Goal: Task Accomplishment & Management: Use online tool/utility

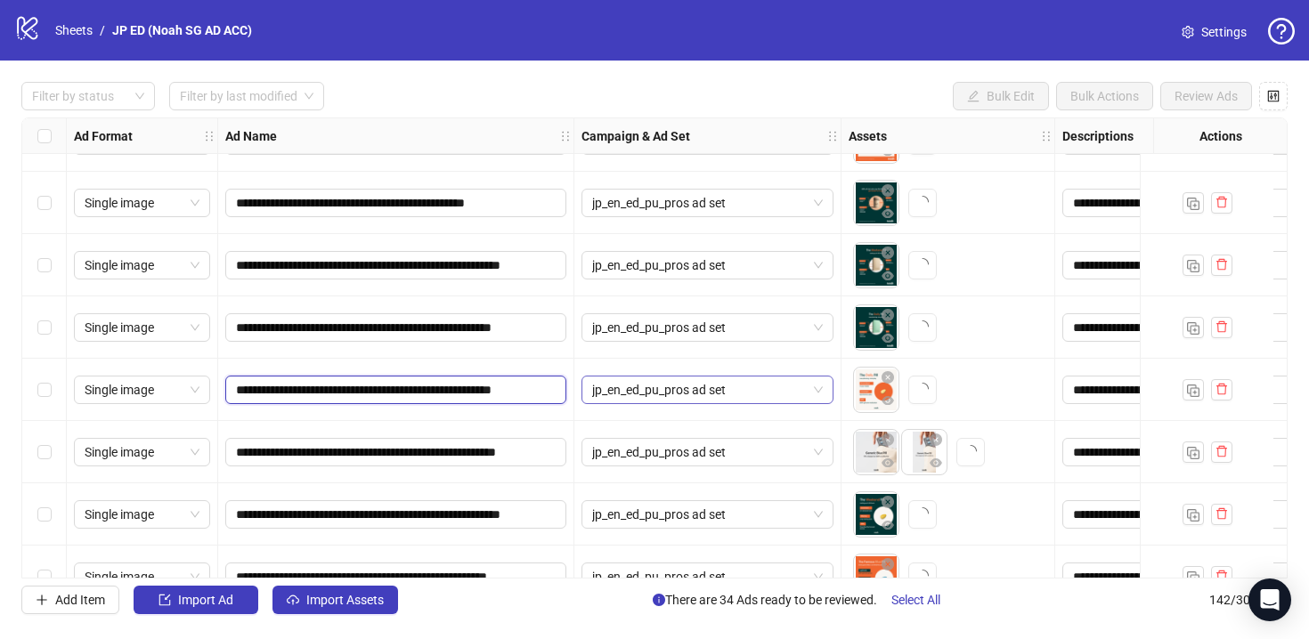
scroll to position [0, 36]
drag, startPoint x: 525, startPoint y: 386, endPoint x: 592, endPoint y: 402, distance: 68.7
click at [540, 410] on div "**********" at bounding box center [396, 390] width 356 height 62
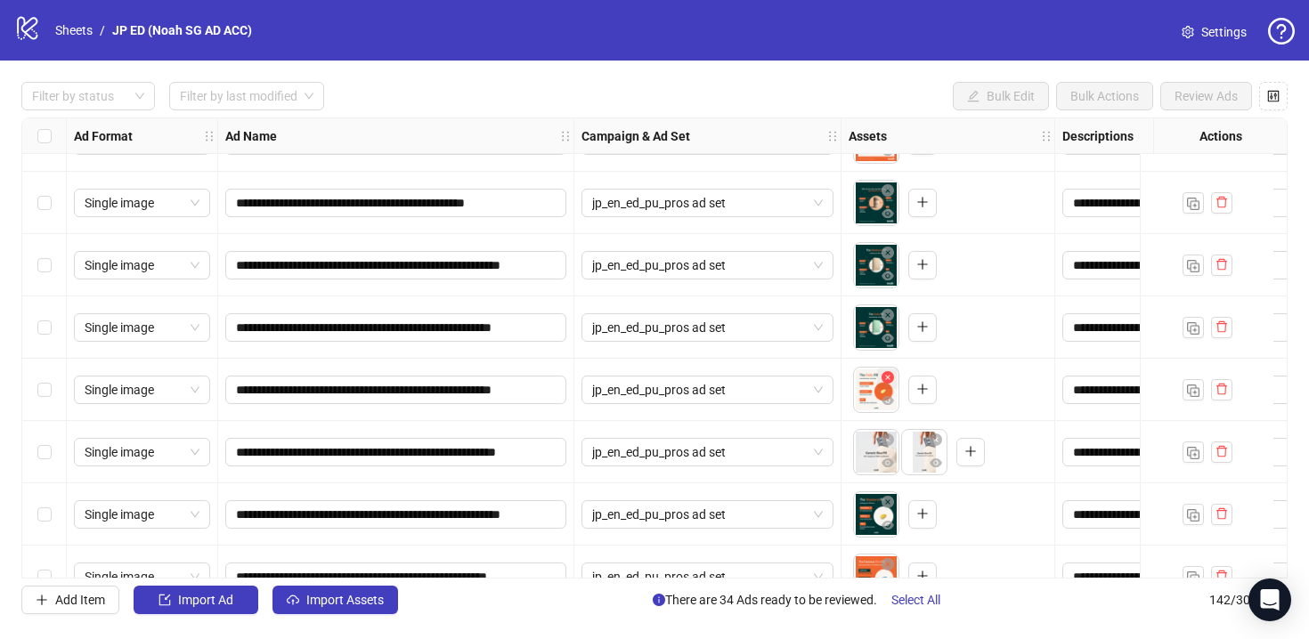
click at [885, 376] on icon "close-circle" at bounding box center [887, 377] width 12 height 12
click at [877, 392] on icon "plus" at bounding box center [874, 389] width 12 height 12
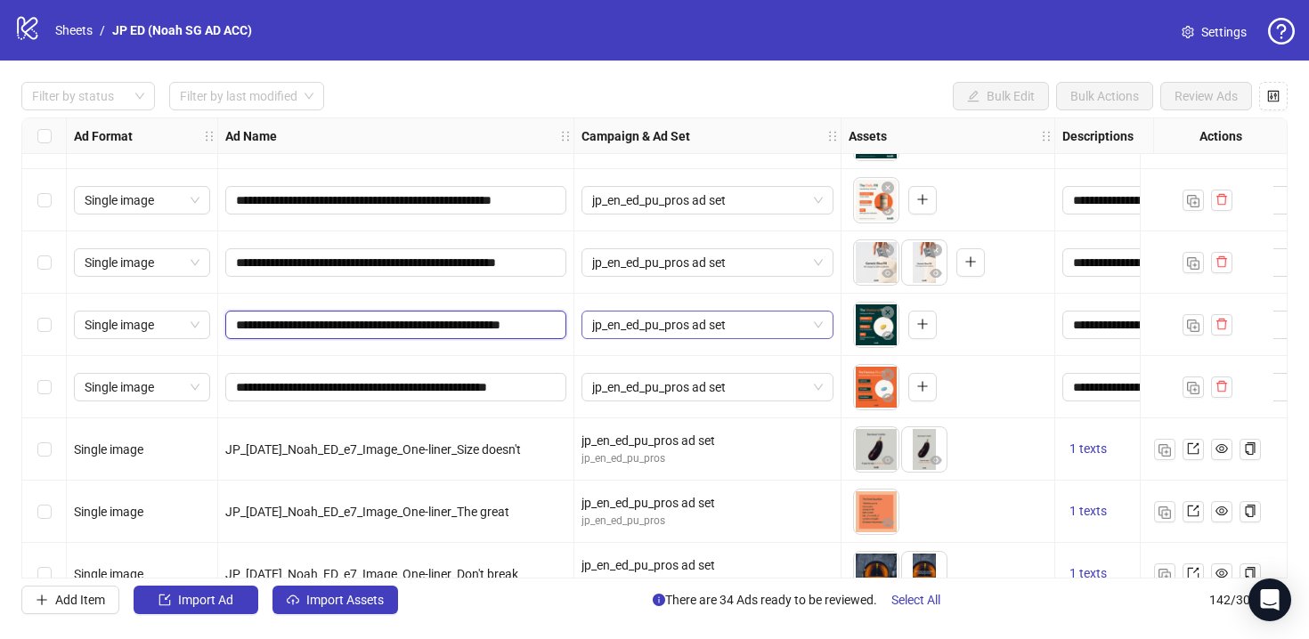
scroll to position [0, 59]
drag, startPoint x: 536, startPoint y: 322, endPoint x: 609, endPoint y: 331, distance: 73.5
click at [620, 347] on div at bounding box center [705, 358] width 199 height 36
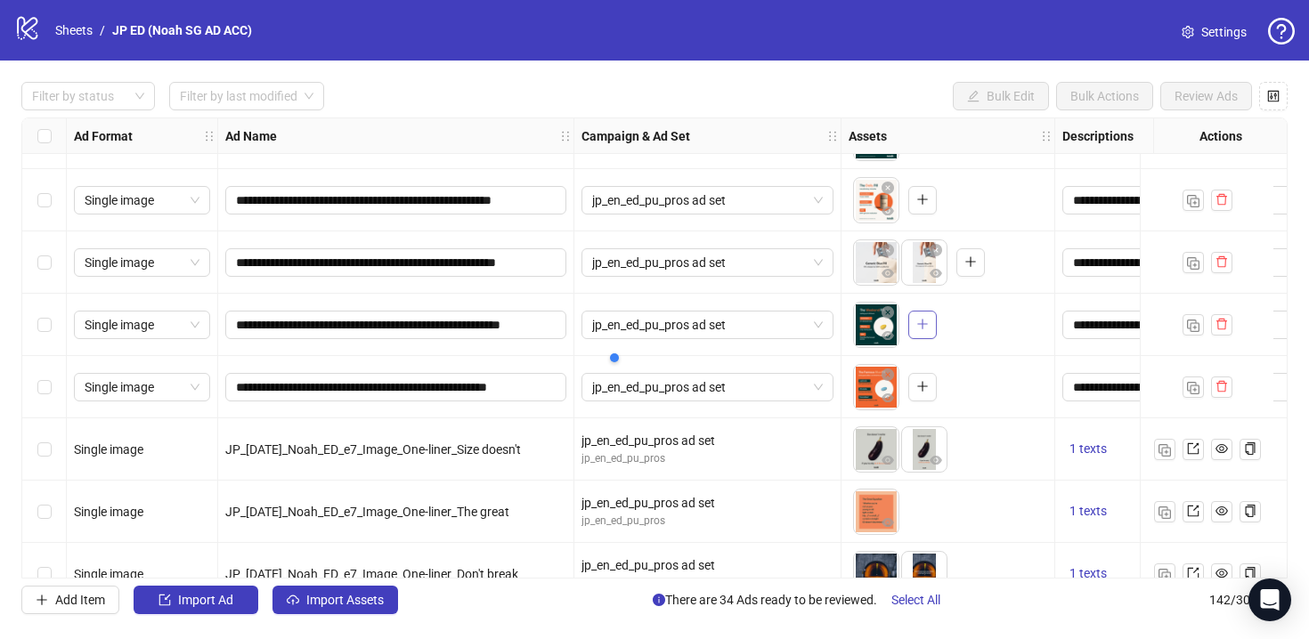
click at [919, 318] on icon "plus" at bounding box center [922, 324] width 12 height 12
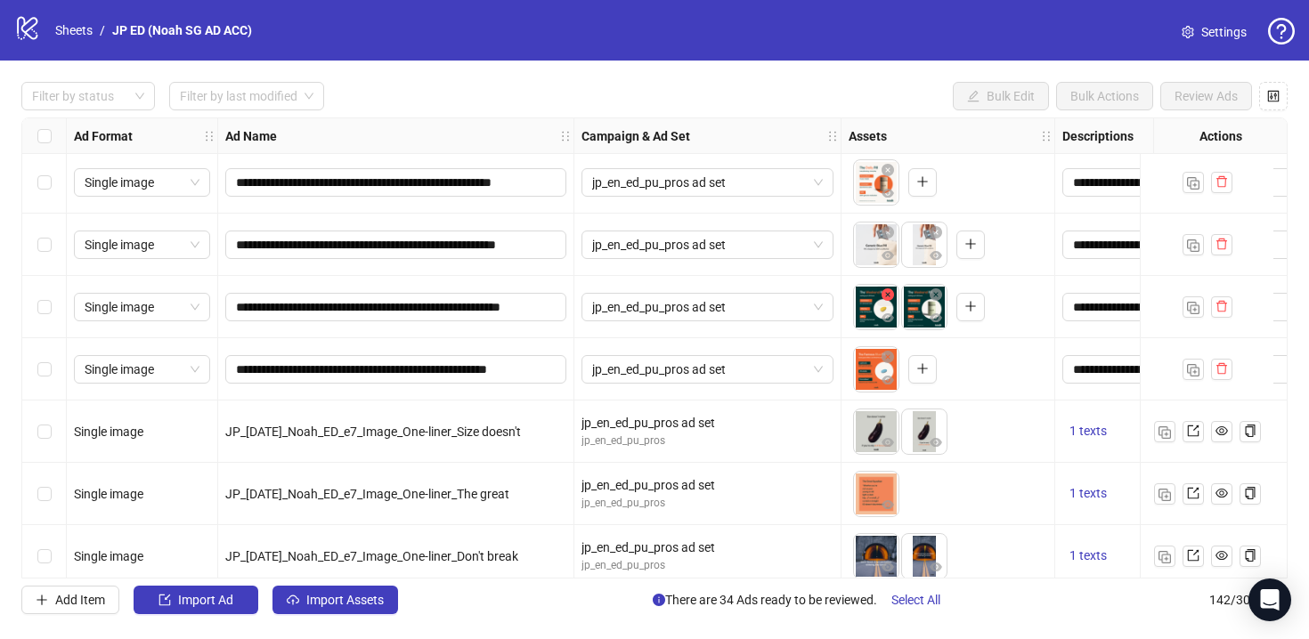
click at [888, 296] on icon "close-circle" at bounding box center [887, 294] width 12 height 12
click at [930, 376] on button "button" at bounding box center [922, 369] width 28 height 28
drag, startPoint x: 499, startPoint y: 367, endPoint x: 628, endPoint y: 381, distance: 129.9
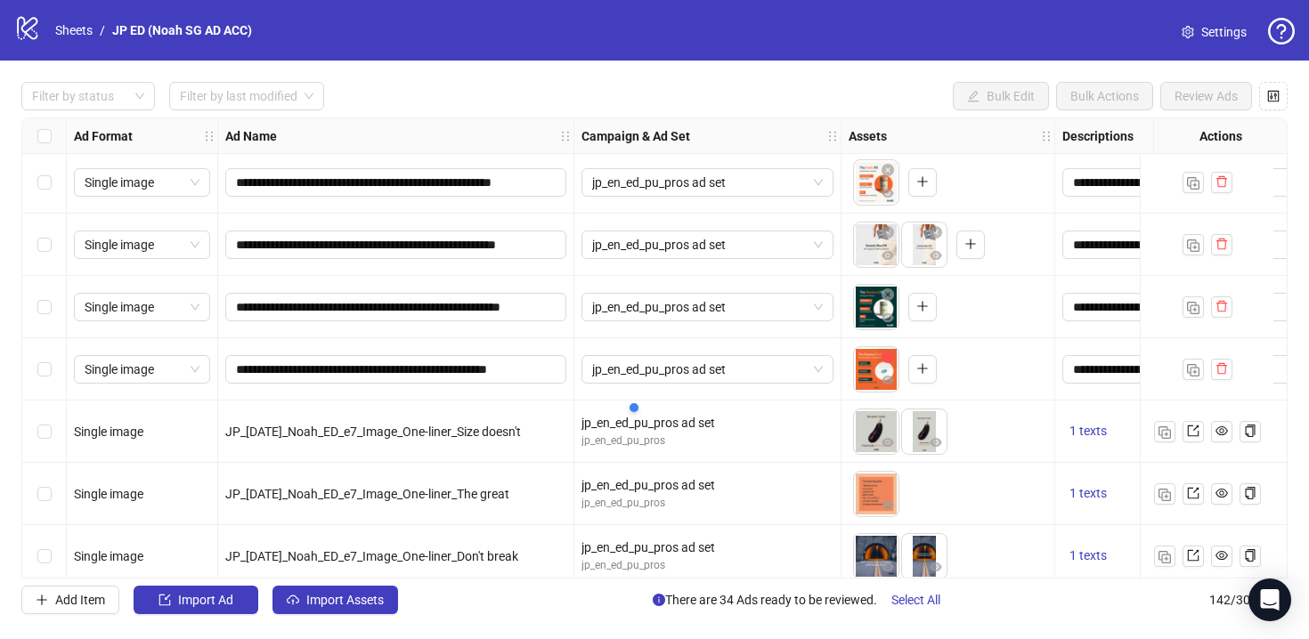
click at [890, 361] on icon "close-circle" at bounding box center [887, 357] width 12 height 12
click at [886, 356] on button "button" at bounding box center [874, 369] width 28 height 28
click at [890, 317] on icon "eye" at bounding box center [887, 317] width 12 height 9
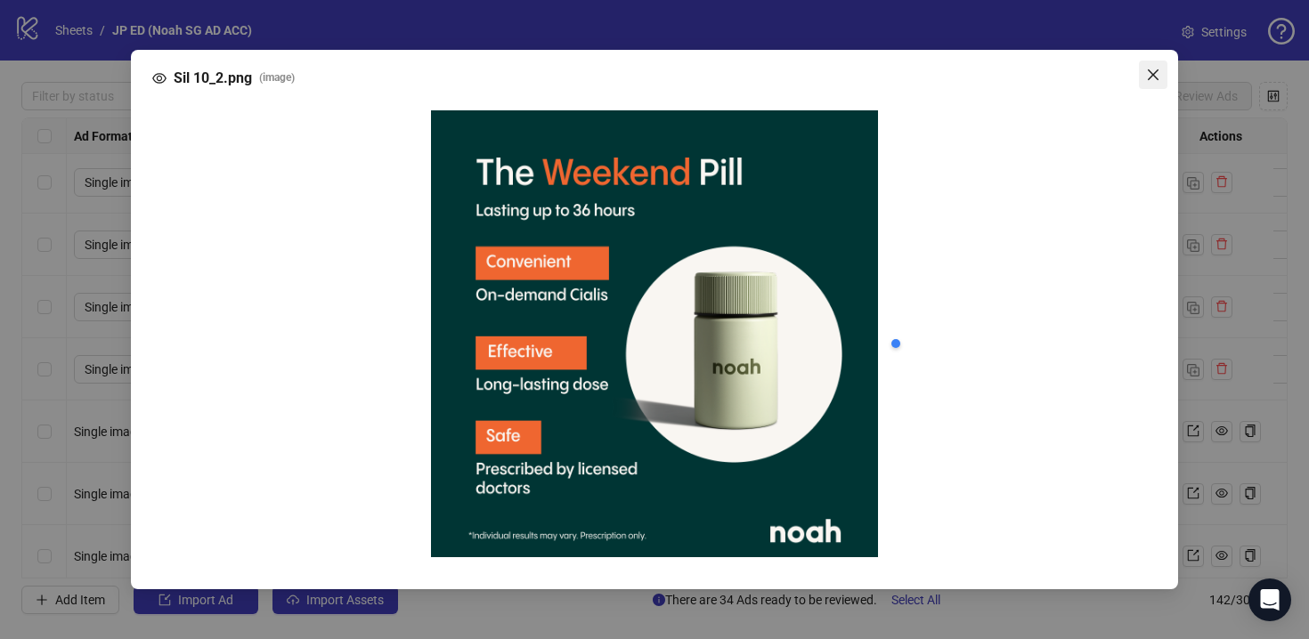
click at [1150, 76] on icon "close" at bounding box center [1153, 74] width 11 height 11
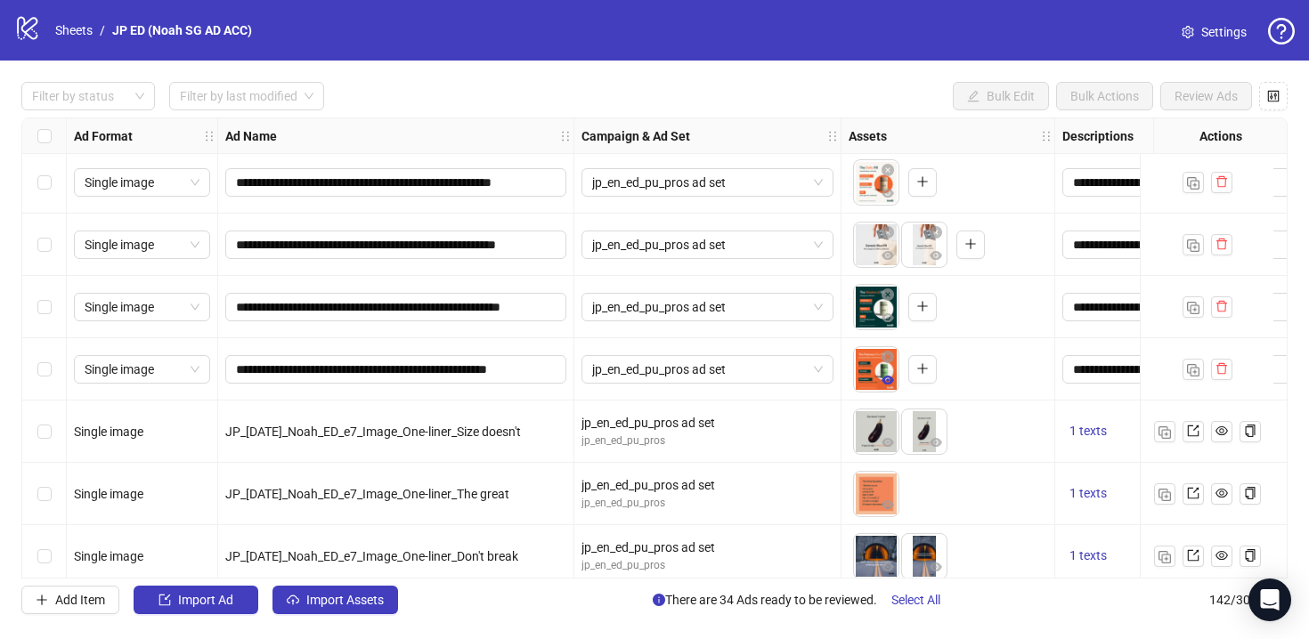
click at [888, 374] on icon "eye" at bounding box center [887, 380] width 12 height 12
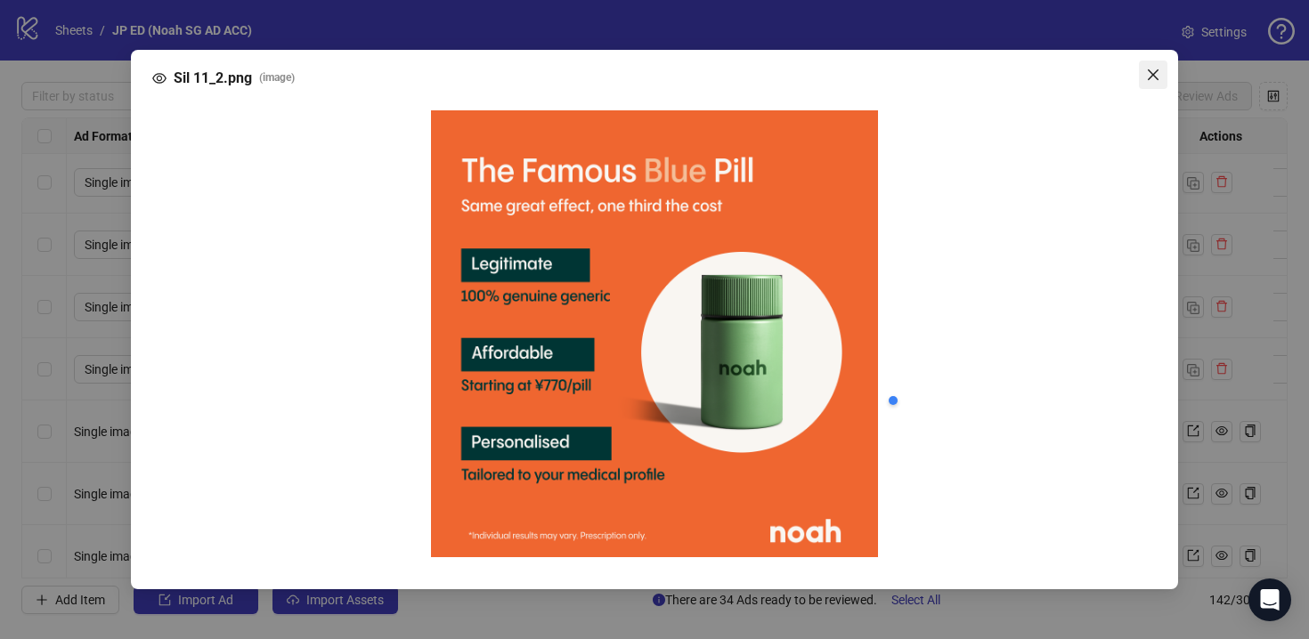
click at [1160, 72] on span "Close" at bounding box center [1153, 75] width 28 height 14
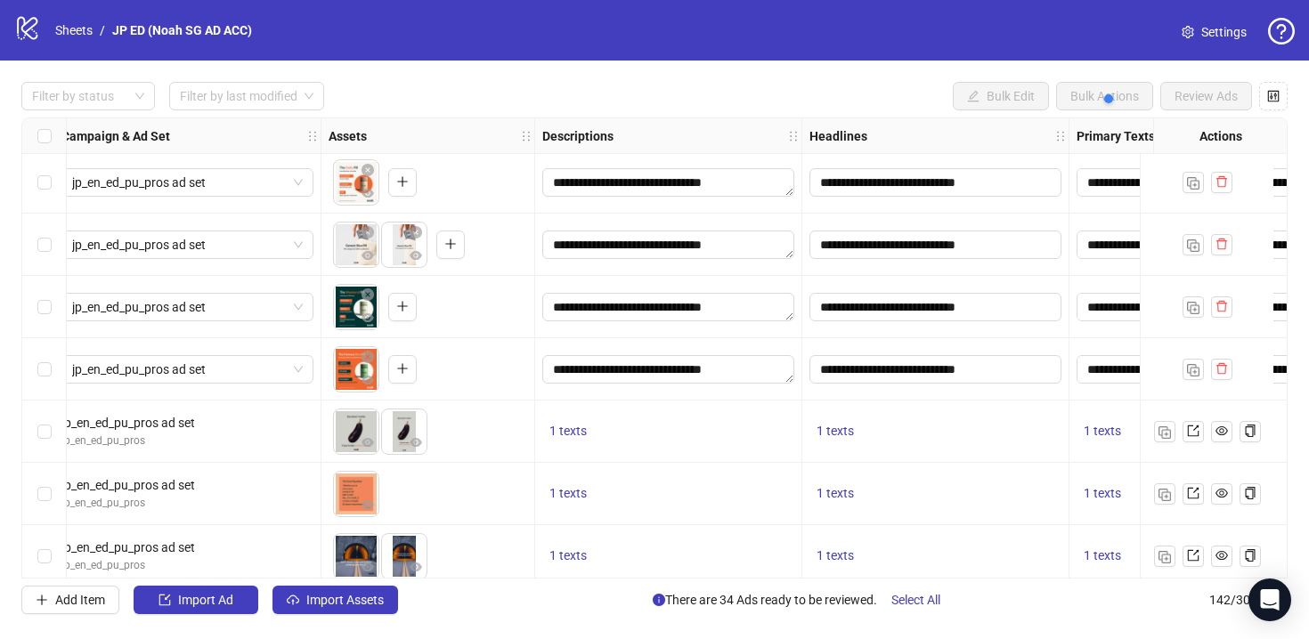
scroll to position [7107, 787]
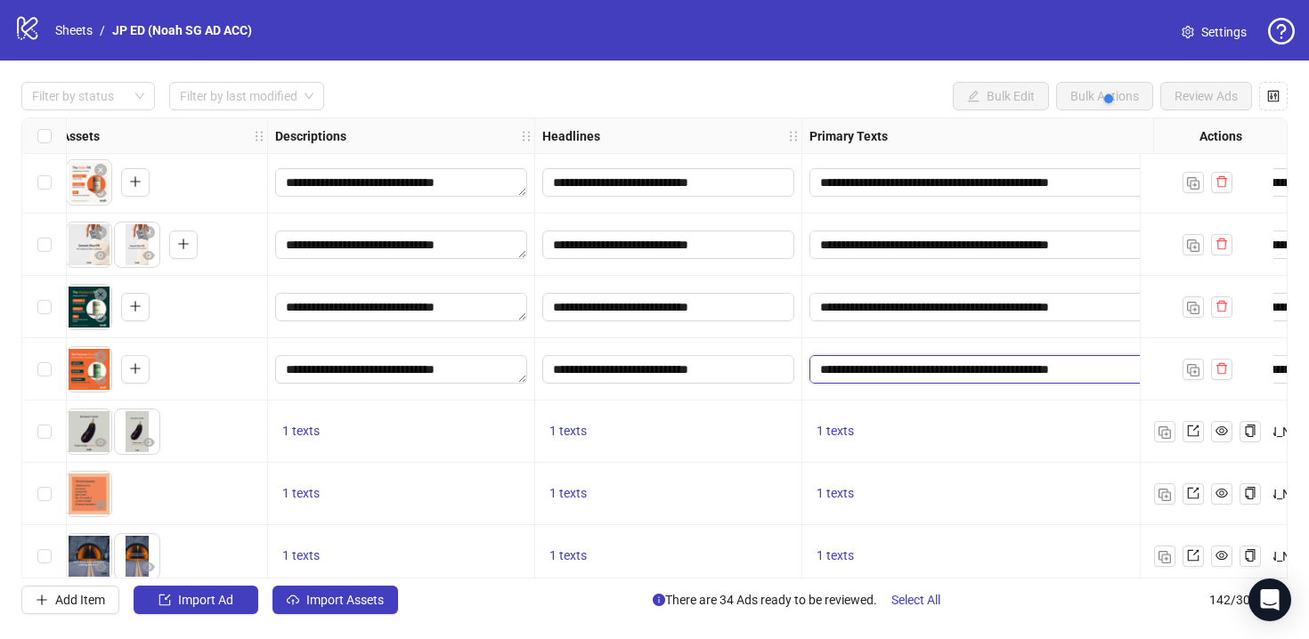
click at [1029, 355] on textarea "**********" at bounding box center [994, 369] width 370 height 28
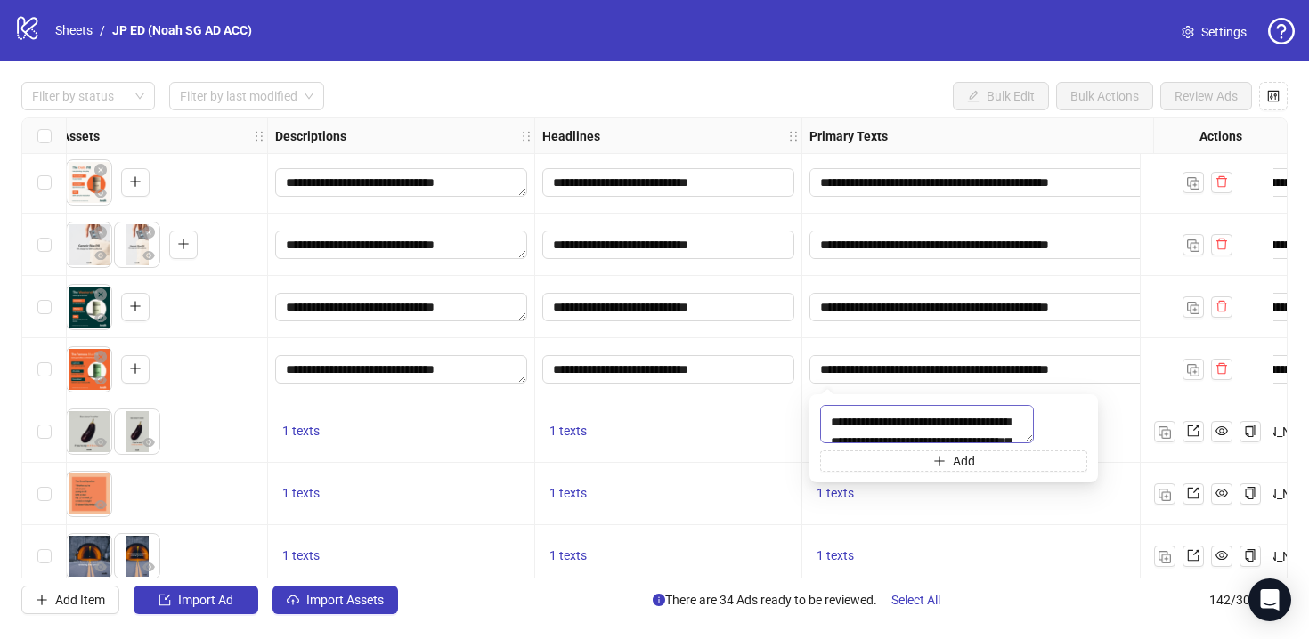
scroll to position [0, 0]
click at [1029, 350] on div "**********" at bounding box center [994, 369] width 385 height 62
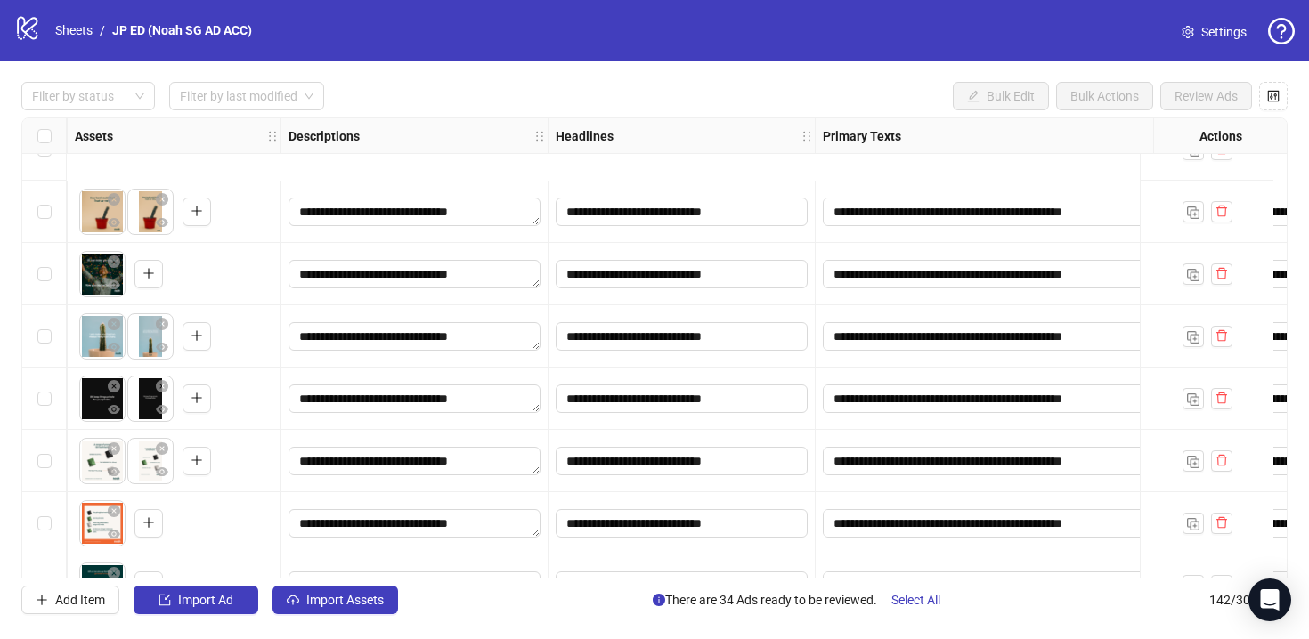
scroll to position [6674, 774]
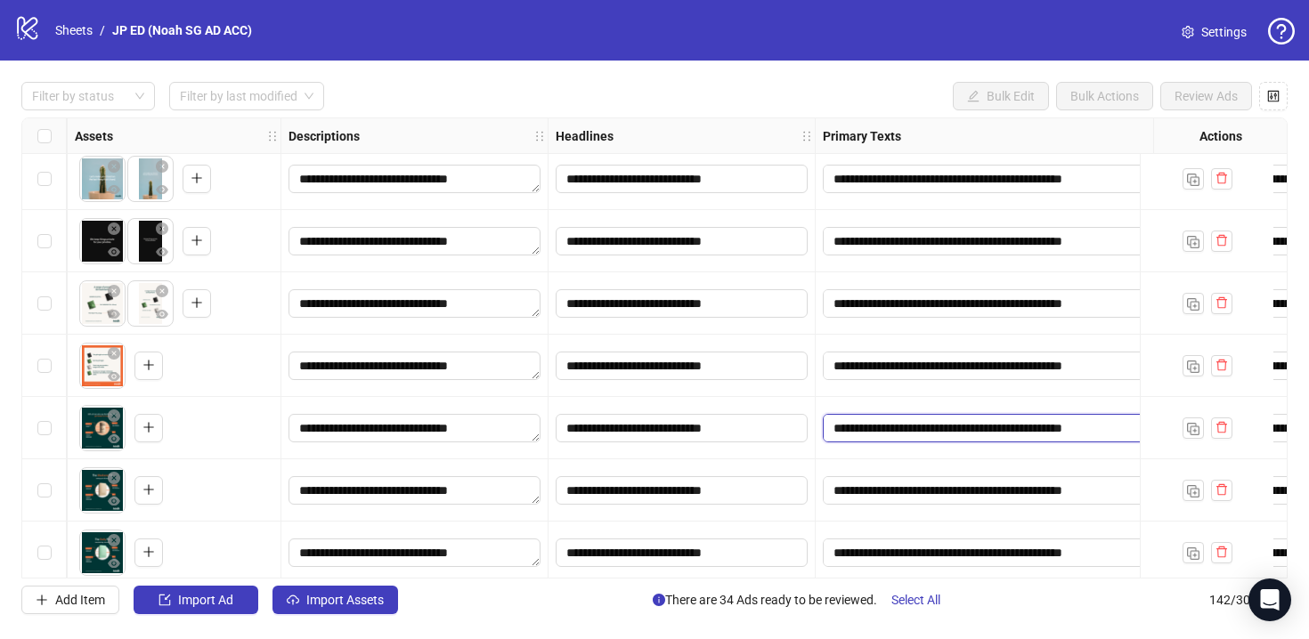
click at [958, 426] on textarea "**********" at bounding box center [1008, 428] width 370 height 28
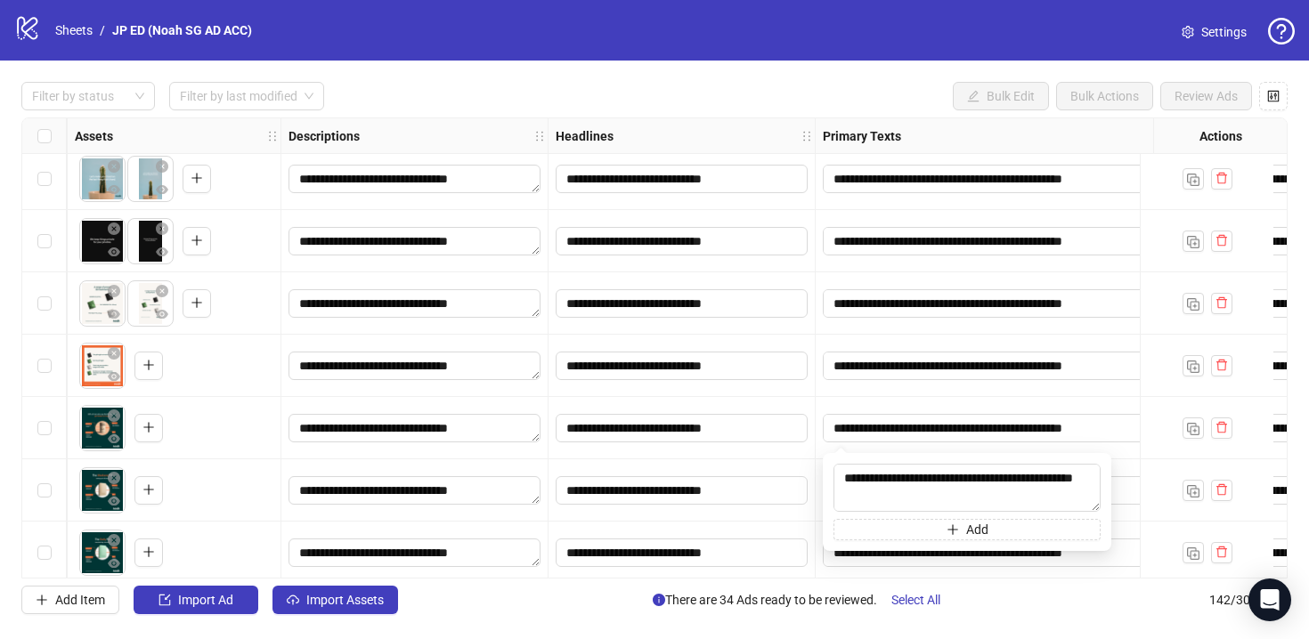
drag, startPoint x: 906, startPoint y: 491, endPoint x: 822, endPoint y: 457, distance: 91.1
click at [823, 457] on div "**********" at bounding box center [967, 502] width 288 height 98
type textarea "**********"
click at [937, 397] on div "**********" at bounding box center [1007, 428] width 385 height 62
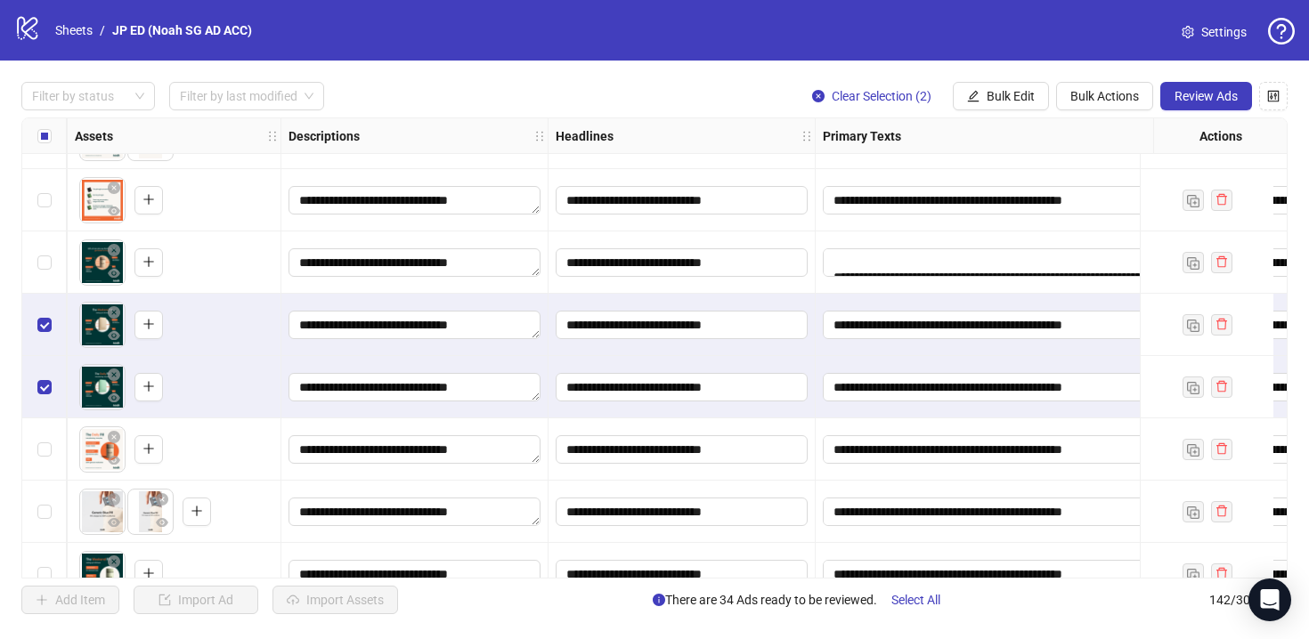
scroll to position [6841, 774]
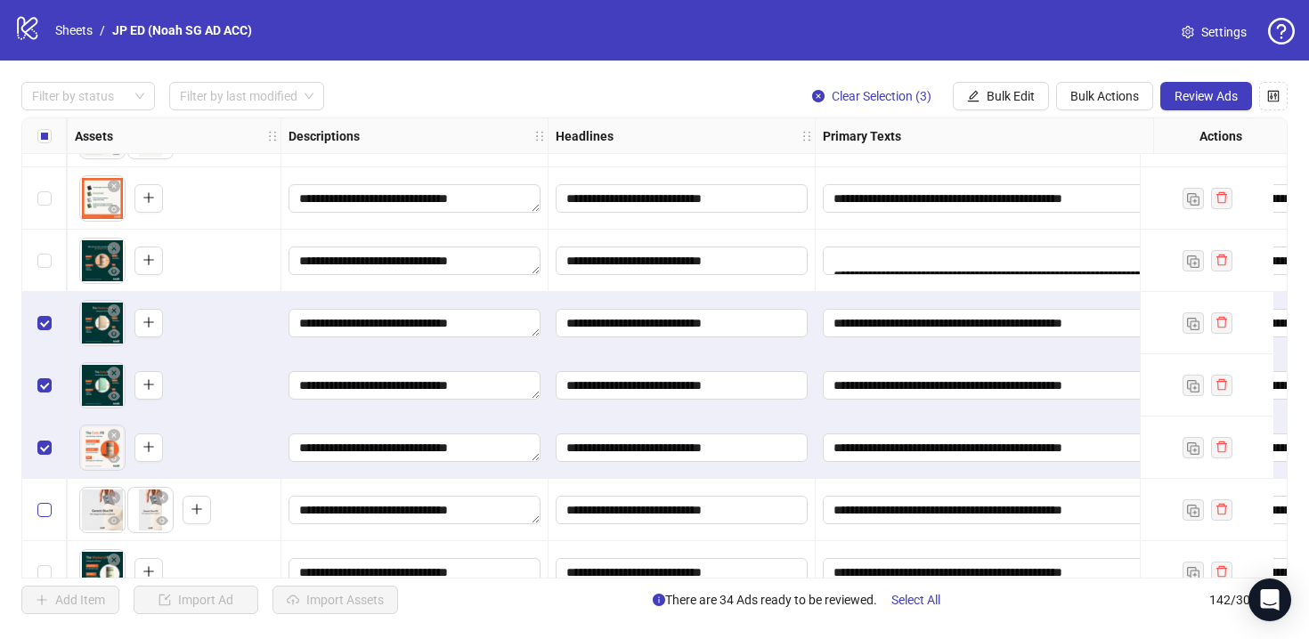
click at [51, 500] on label "Select row 116" at bounding box center [44, 510] width 14 height 20
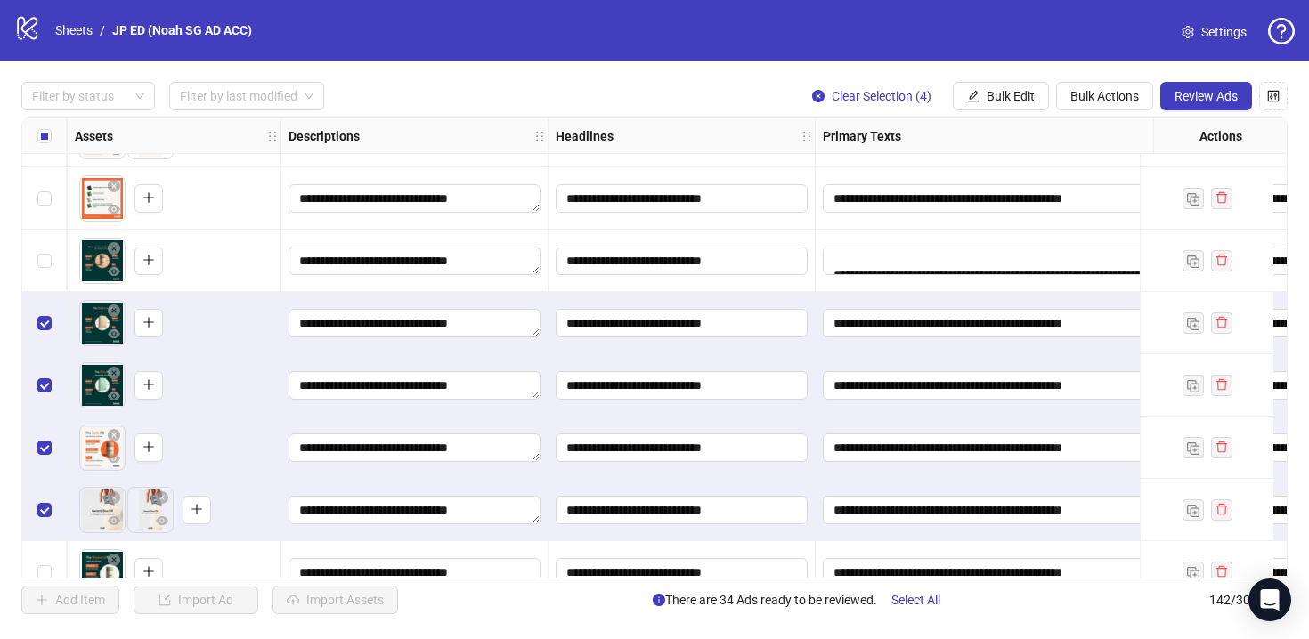
click at [51, 499] on div "Select row 116" at bounding box center [44, 510] width 45 height 62
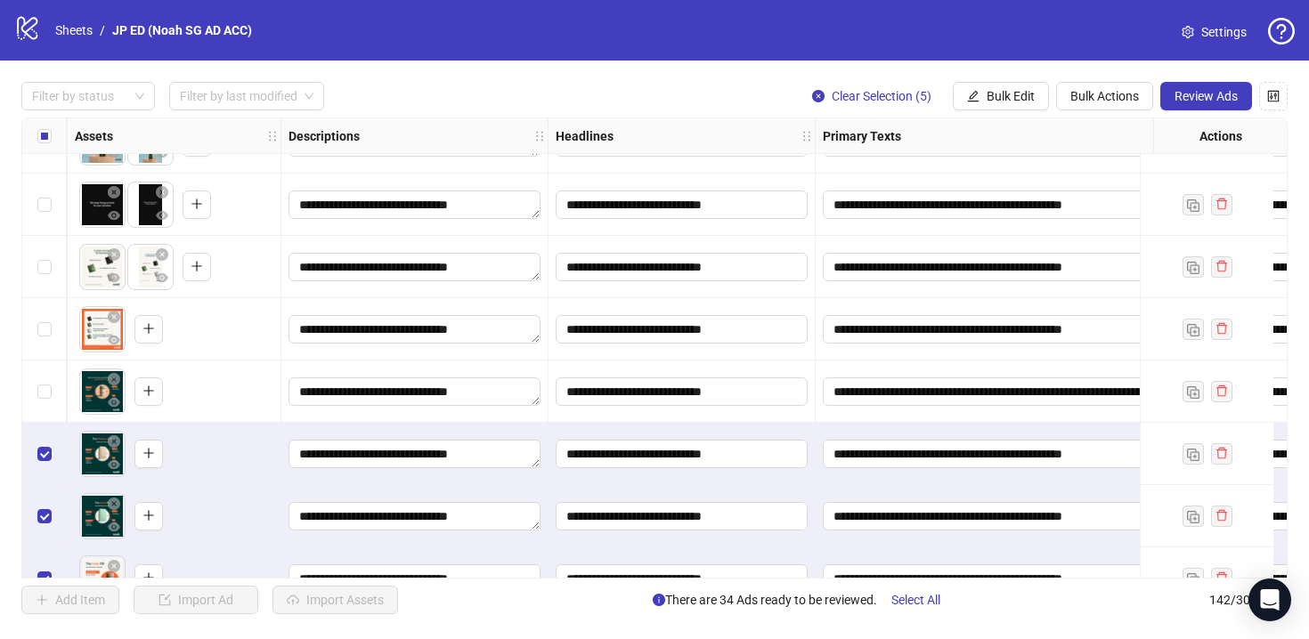
scroll to position [6710, 650]
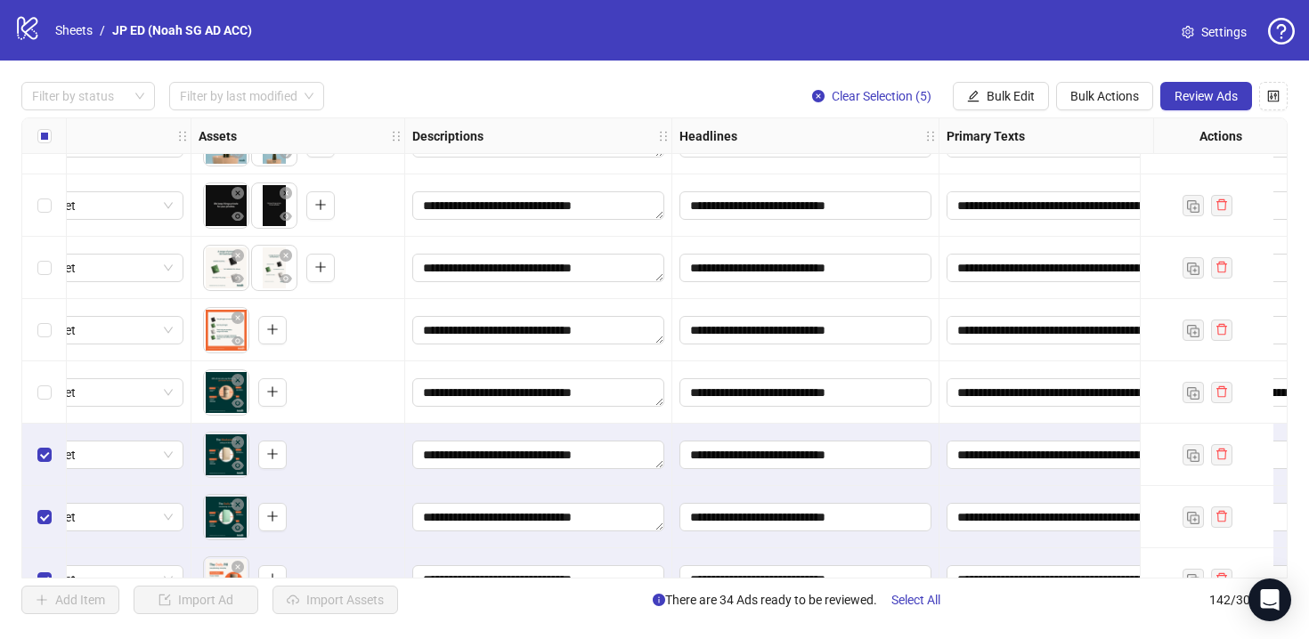
click at [33, 267] on div "Select row 110" at bounding box center [44, 268] width 45 height 62
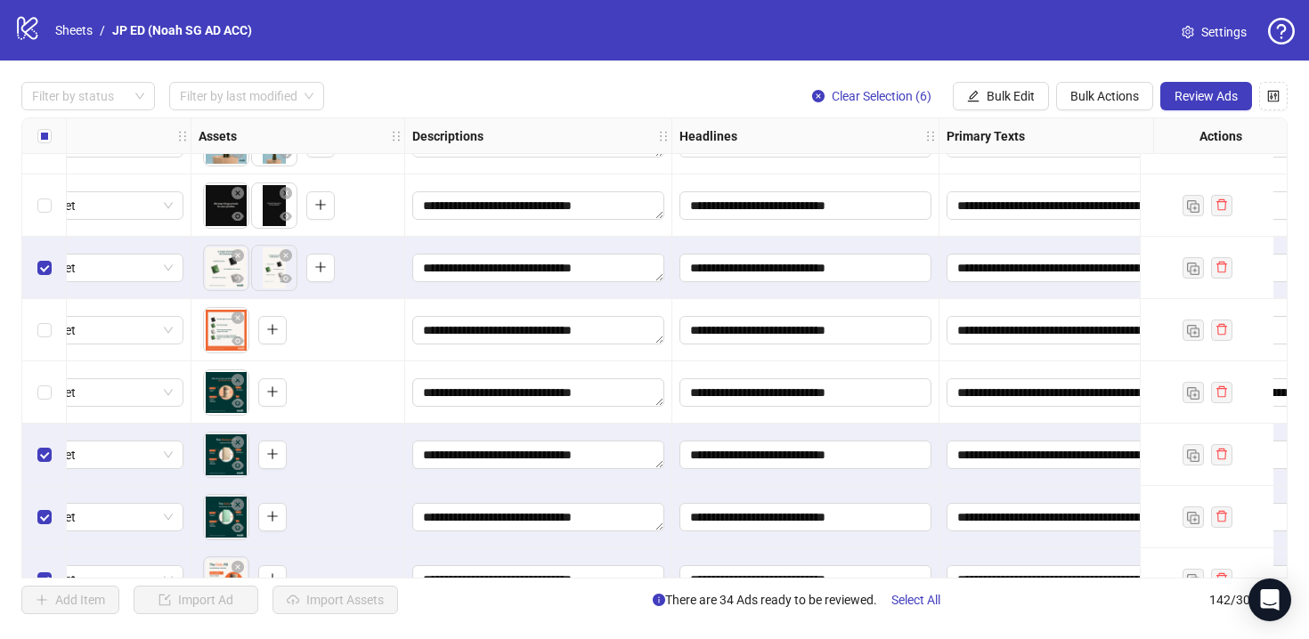
click at [38, 320] on div "Select row 111" at bounding box center [44, 330] width 45 height 62
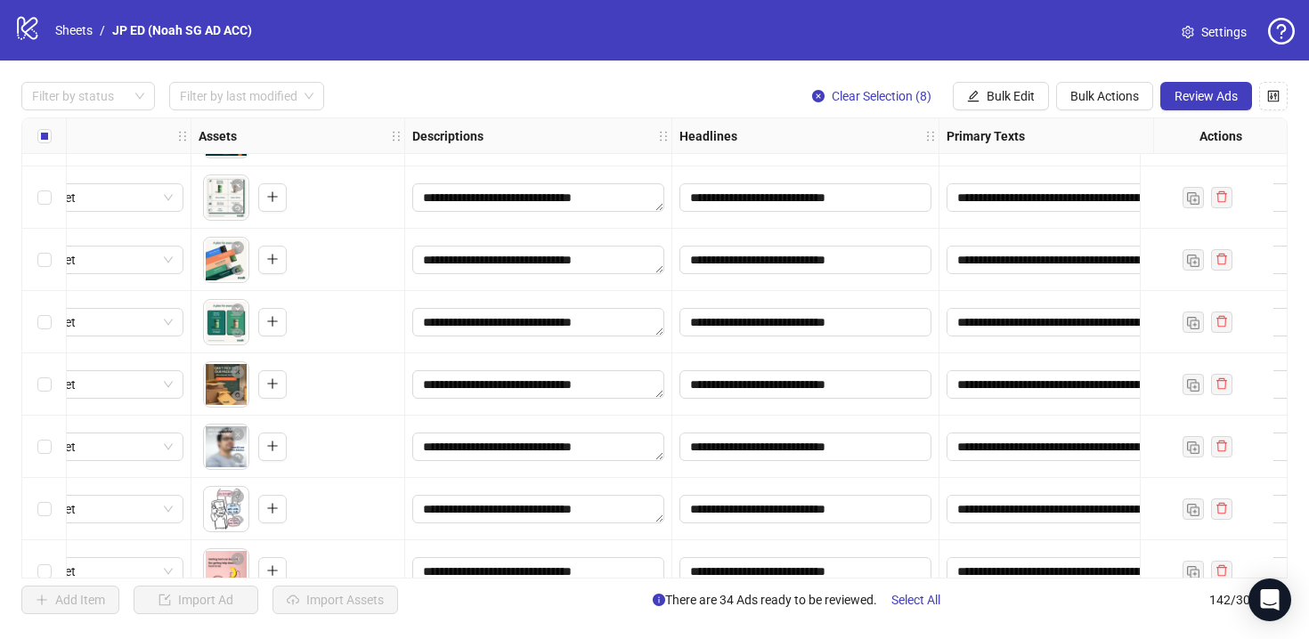
scroll to position [5908, 576]
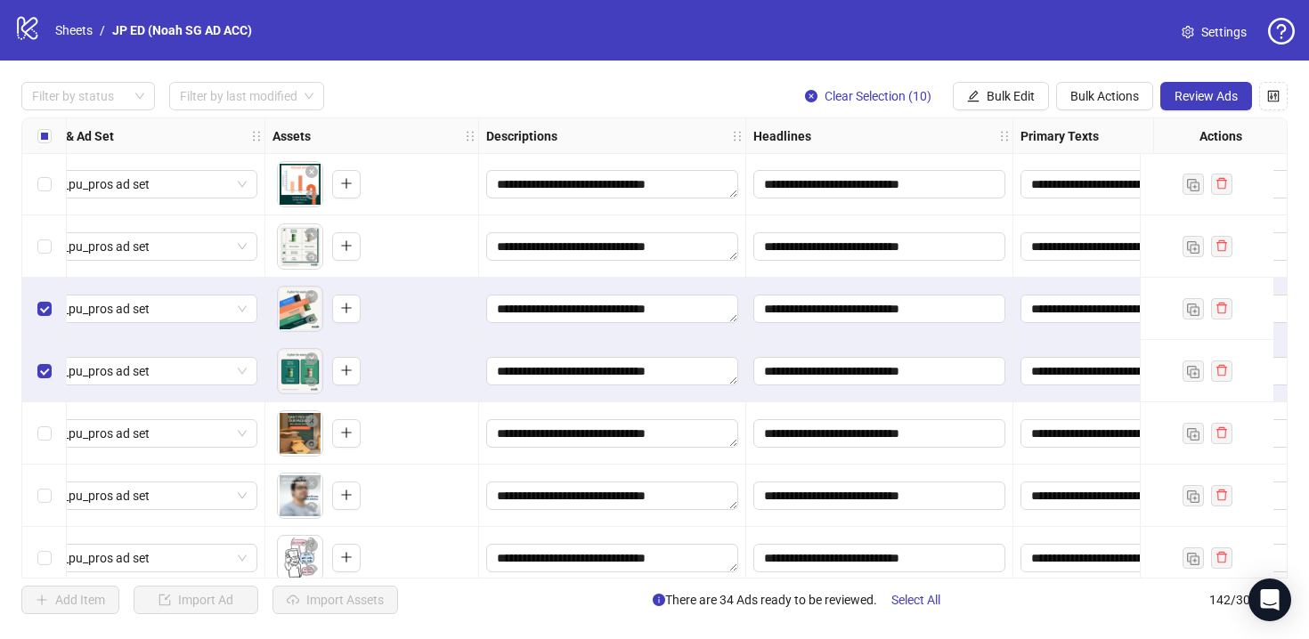
click at [44, 232] on div "Select row 96" at bounding box center [44, 246] width 45 height 62
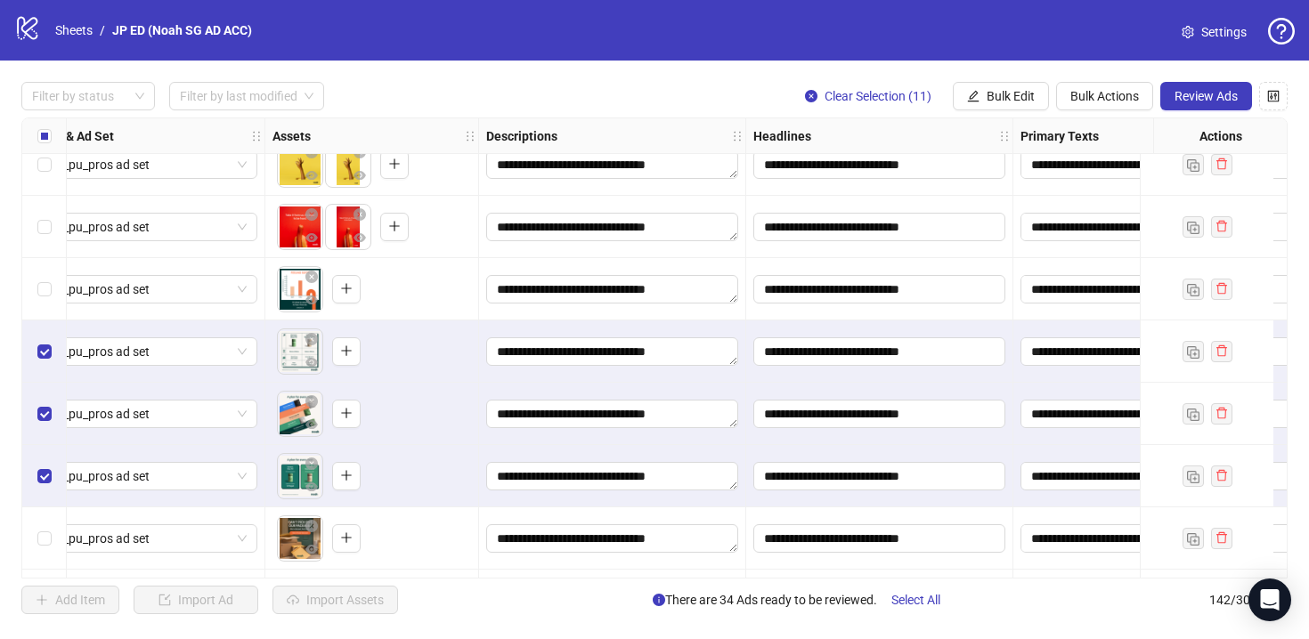
scroll to position [5778, 576]
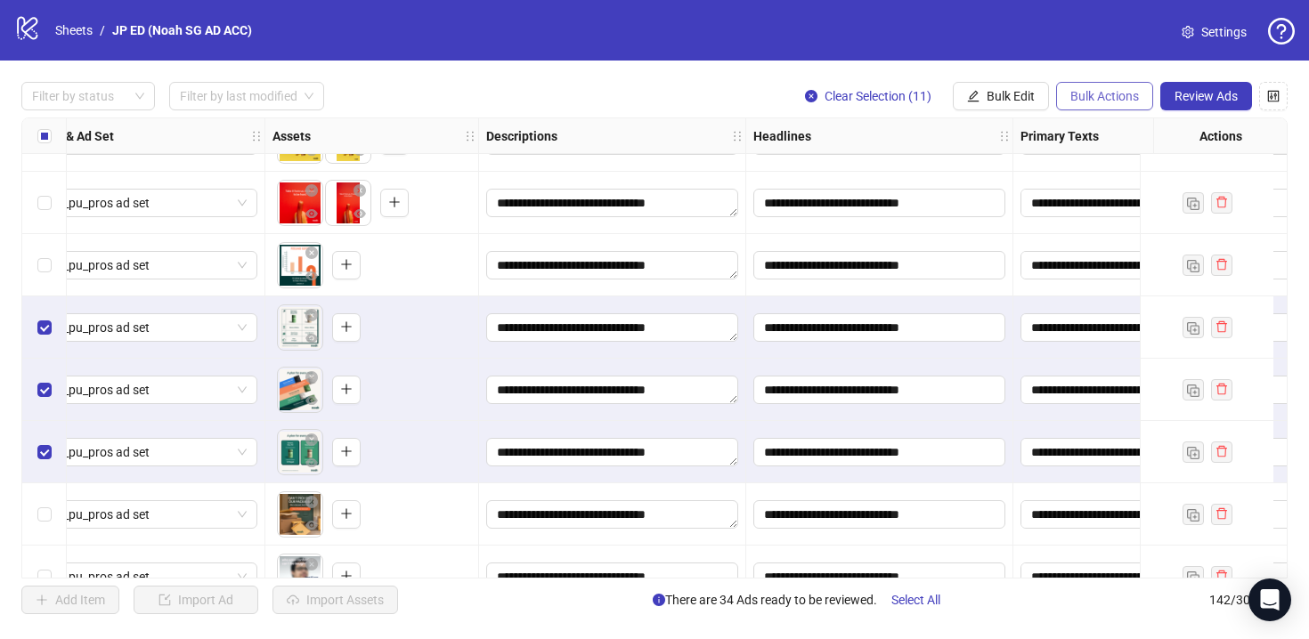
click at [1125, 99] on span "Bulk Actions" at bounding box center [1104, 96] width 69 height 14
click at [1025, 100] on span "Bulk Edit" at bounding box center [1010, 96] width 48 height 14
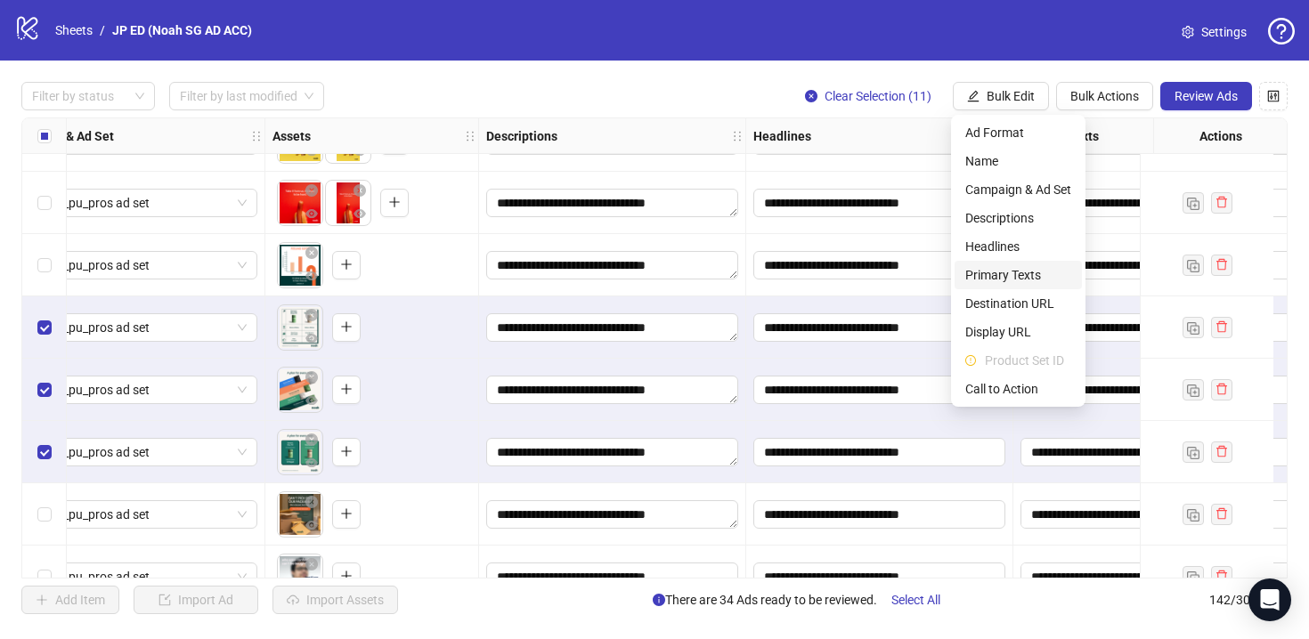
click at [1037, 281] on span "Primary Texts" at bounding box center [1018, 275] width 106 height 20
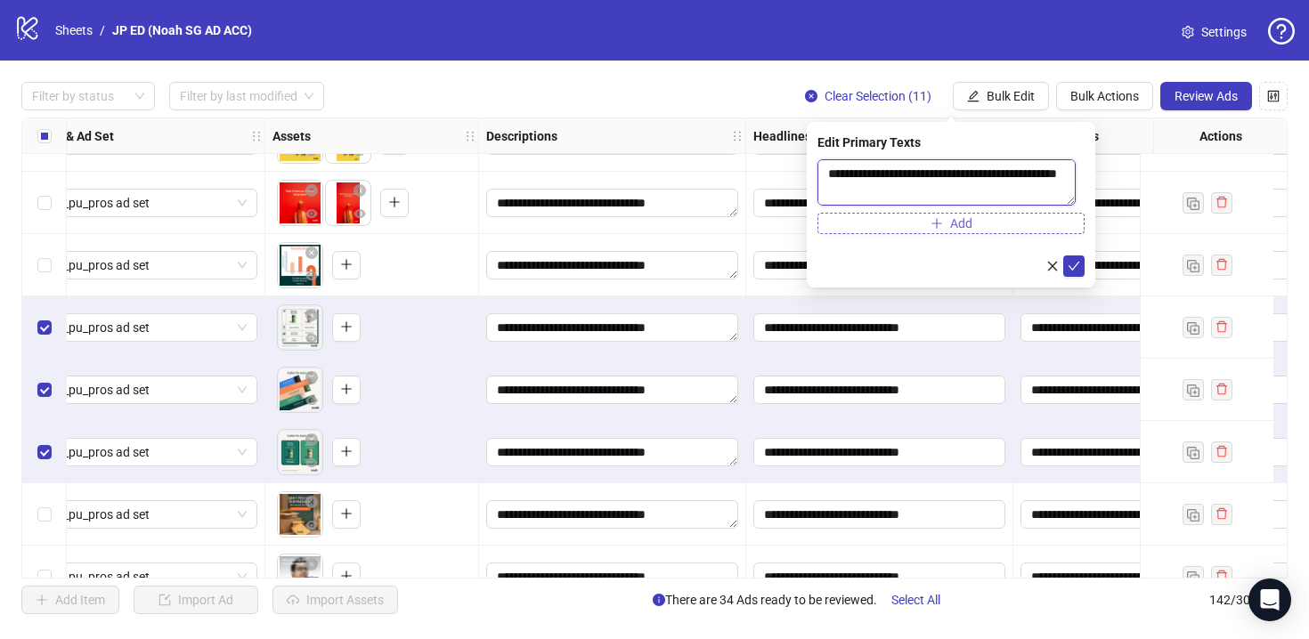
scroll to position [118, 0]
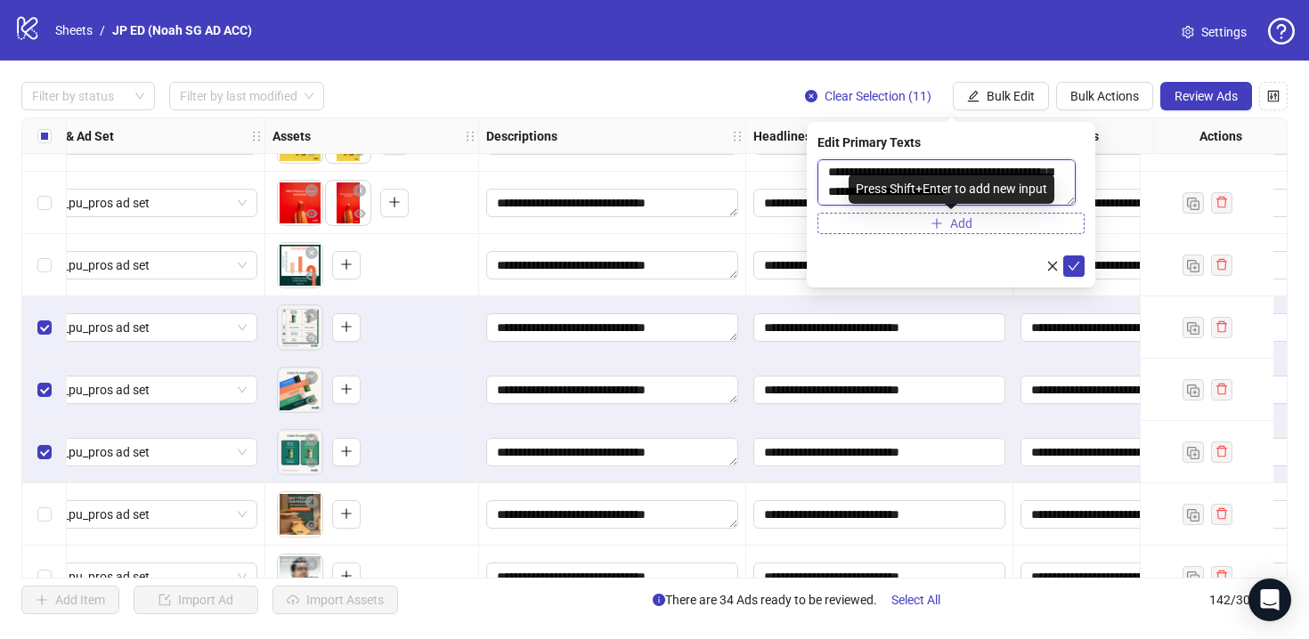
drag, startPoint x: 845, startPoint y: 183, endPoint x: 964, endPoint y: 216, distance: 123.8
click at [964, 216] on div "**********" at bounding box center [950, 196] width 267 height 75
paste textarea
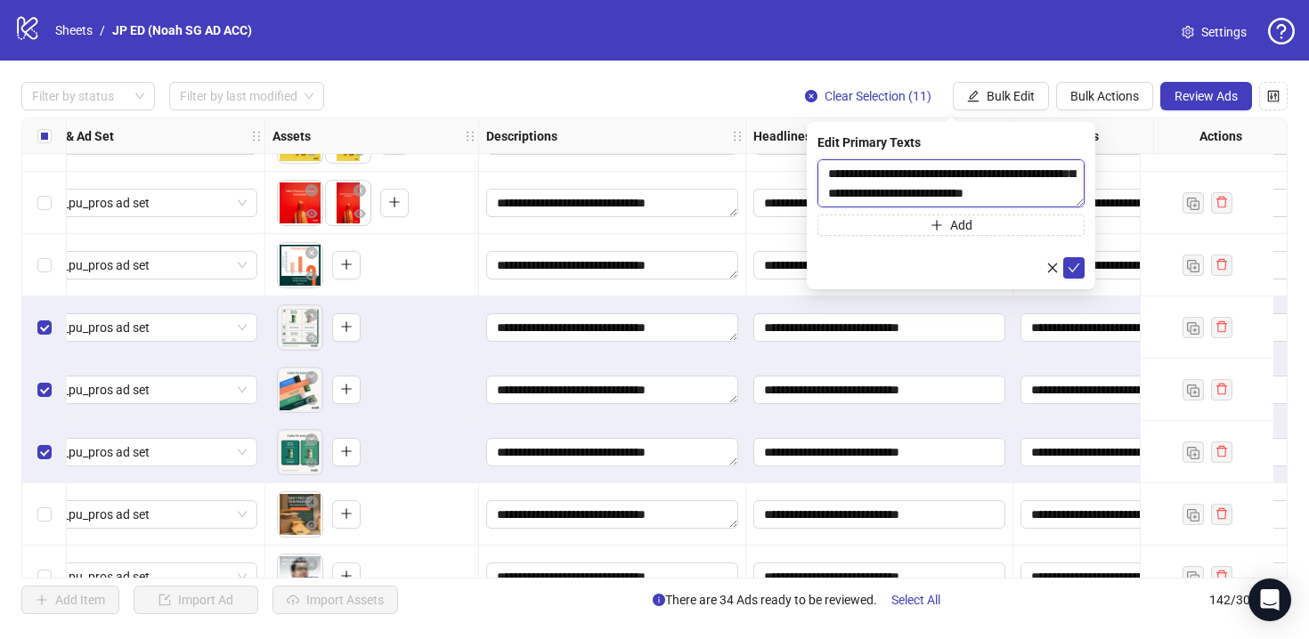
scroll to position [0, 0]
click at [897, 189] on textarea "**********" at bounding box center [950, 183] width 267 height 48
drag, startPoint x: 873, startPoint y: 194, endPoint x: 792, endPoint y: 172, distance: 84.0
click at [792, 172] on body "**********" at bounding box center [654, 319] width 1309 height 639
paste textarea "**********"
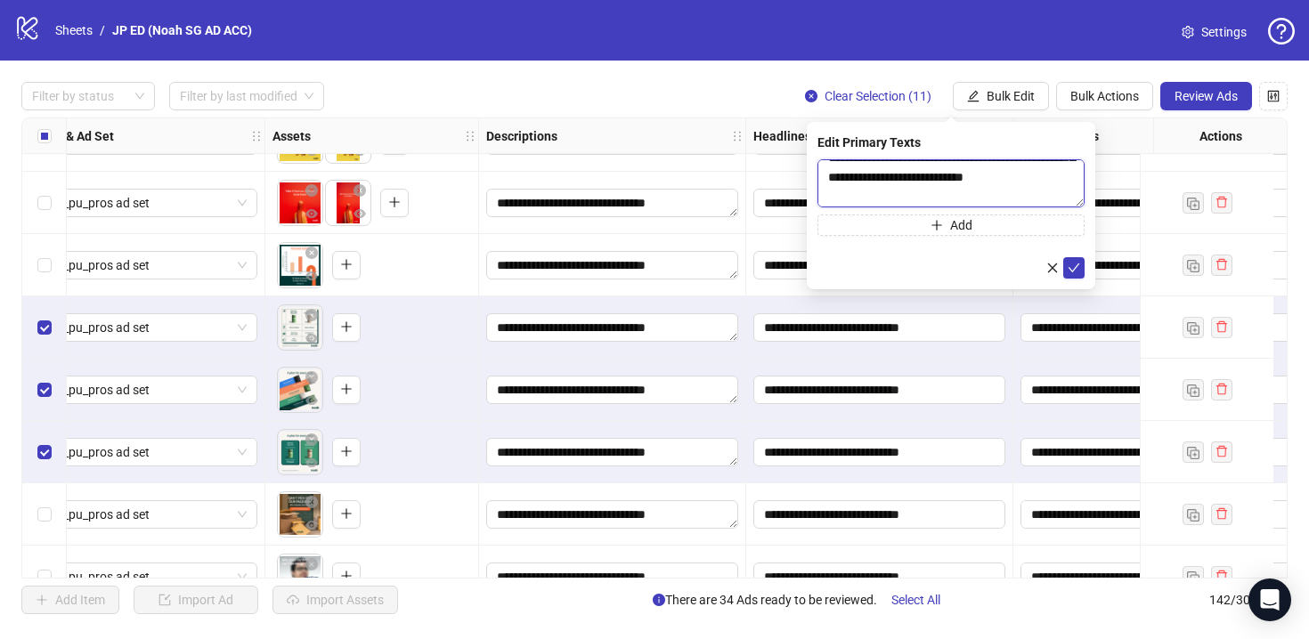
scroll to position [73, 0]
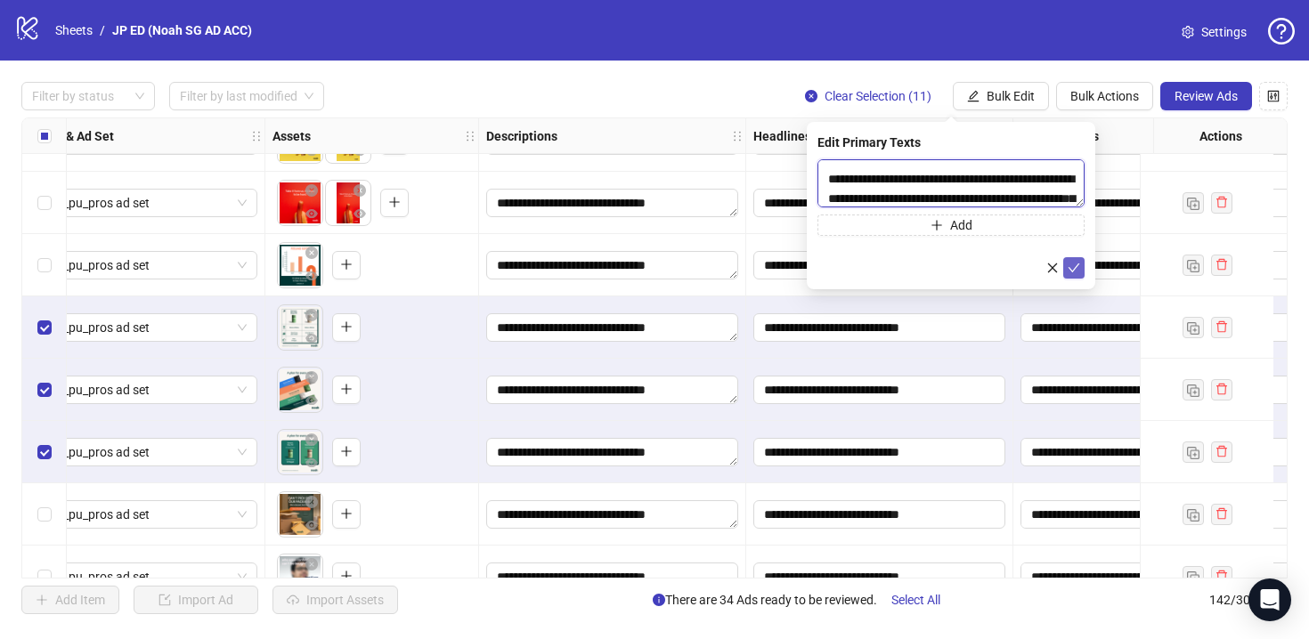
type textarea "**********"
click at [1075, 268] on icon "check" at bounding box center [1073, 268] width 12 height 12
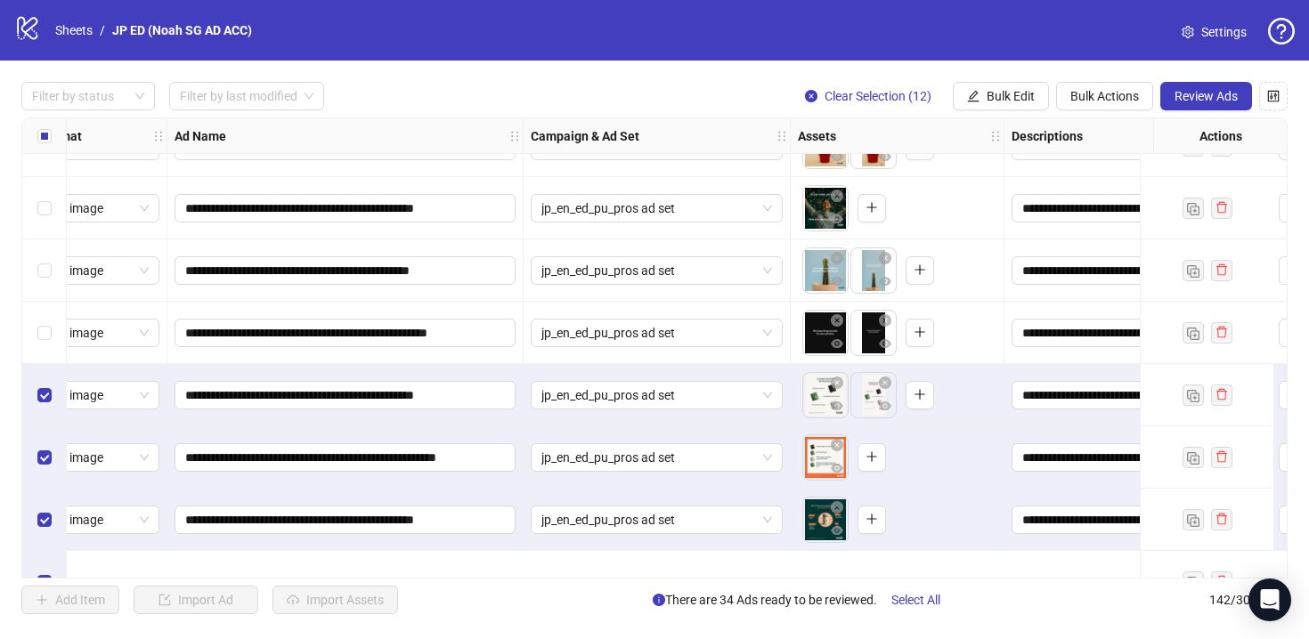
scroll to position [6369, 51]
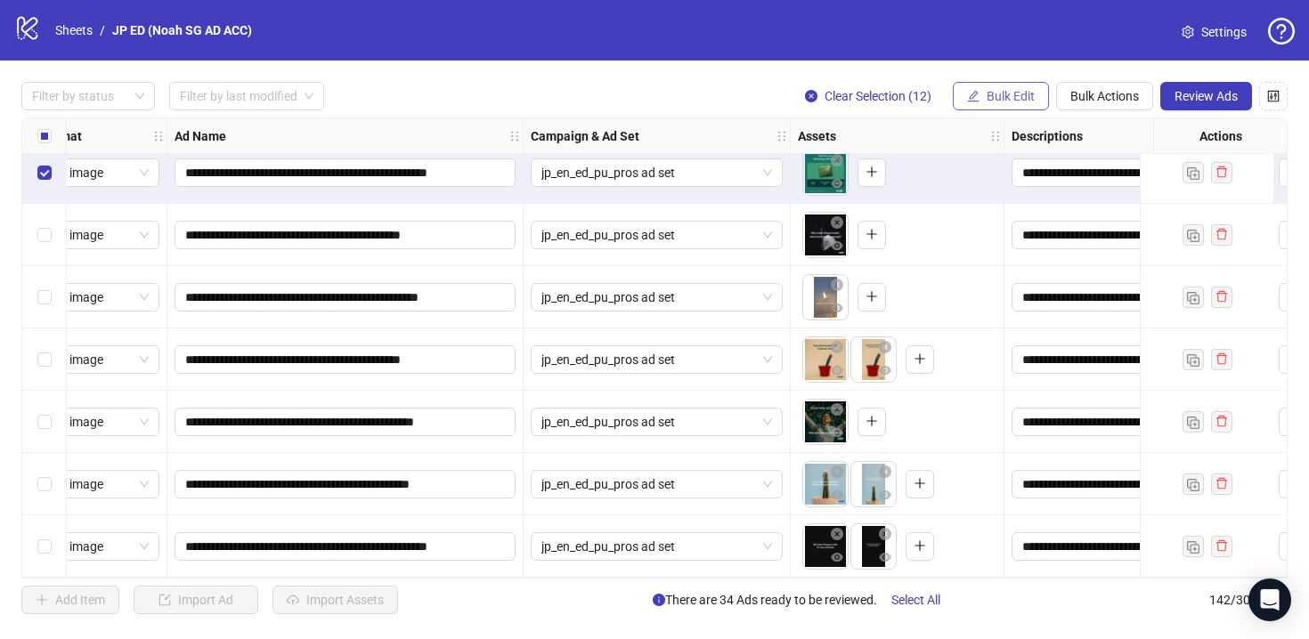
click at [984, 94] on button "Bulk Edit" at bounding box center [1001, 96] width 96 height 28
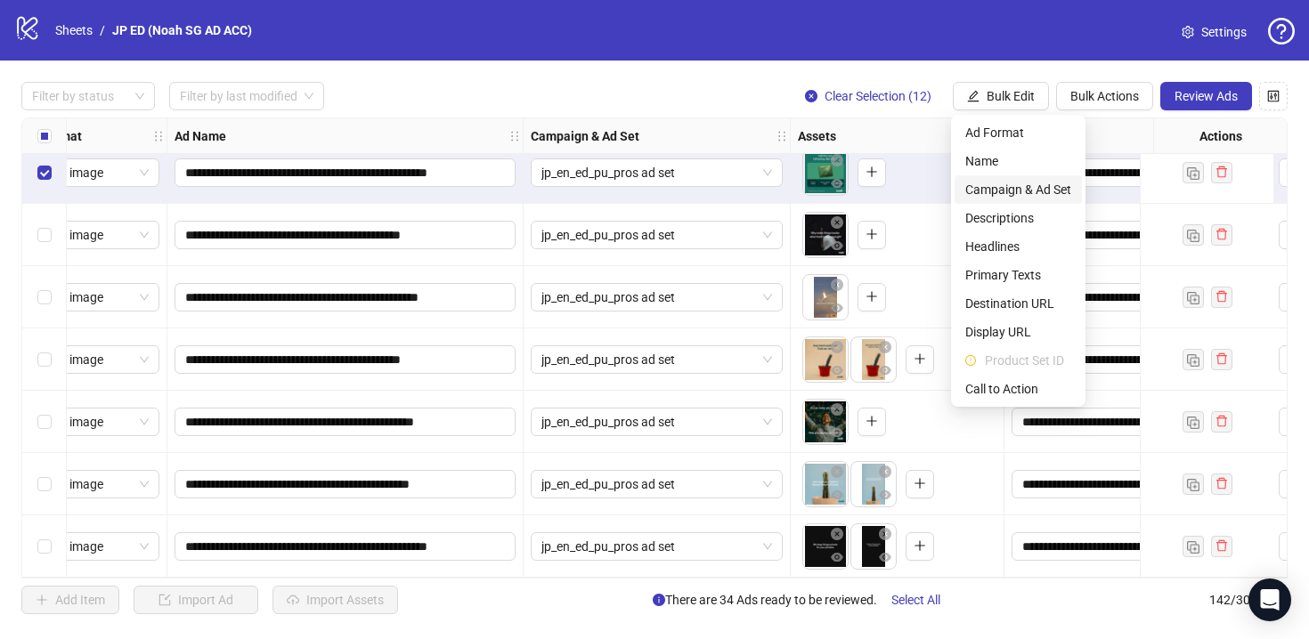
click at [1038, 189] on span "Campaign & Ad Set" at bounding box center [1018, 190] width 106 height 20
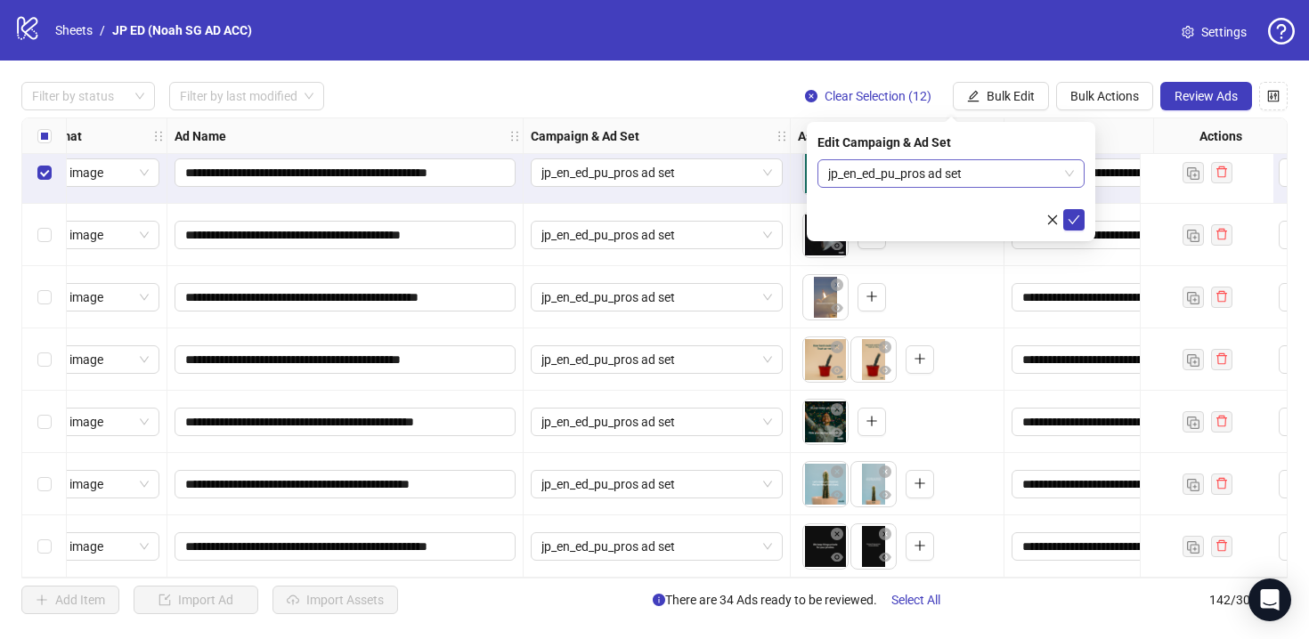
click at [979, 165] on span "jp_en_ed_pu_pros ad set" at bounding box center [951, 173] width 246 height 27
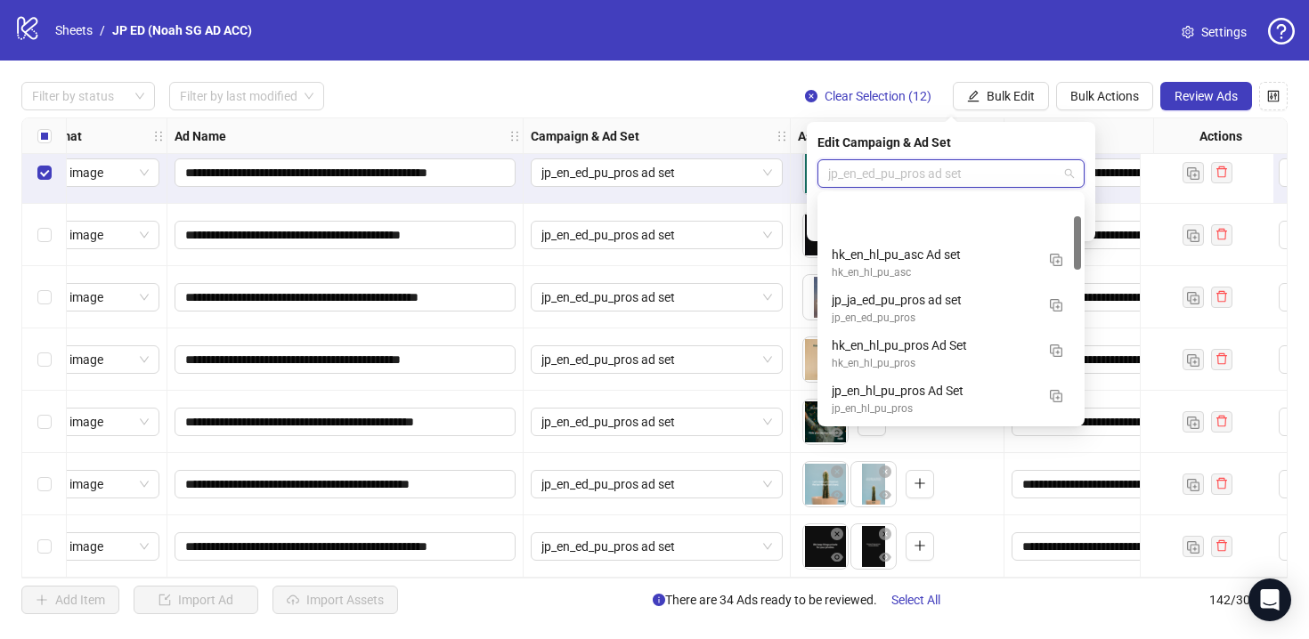
scroll to position [90, 0]
type input "***"
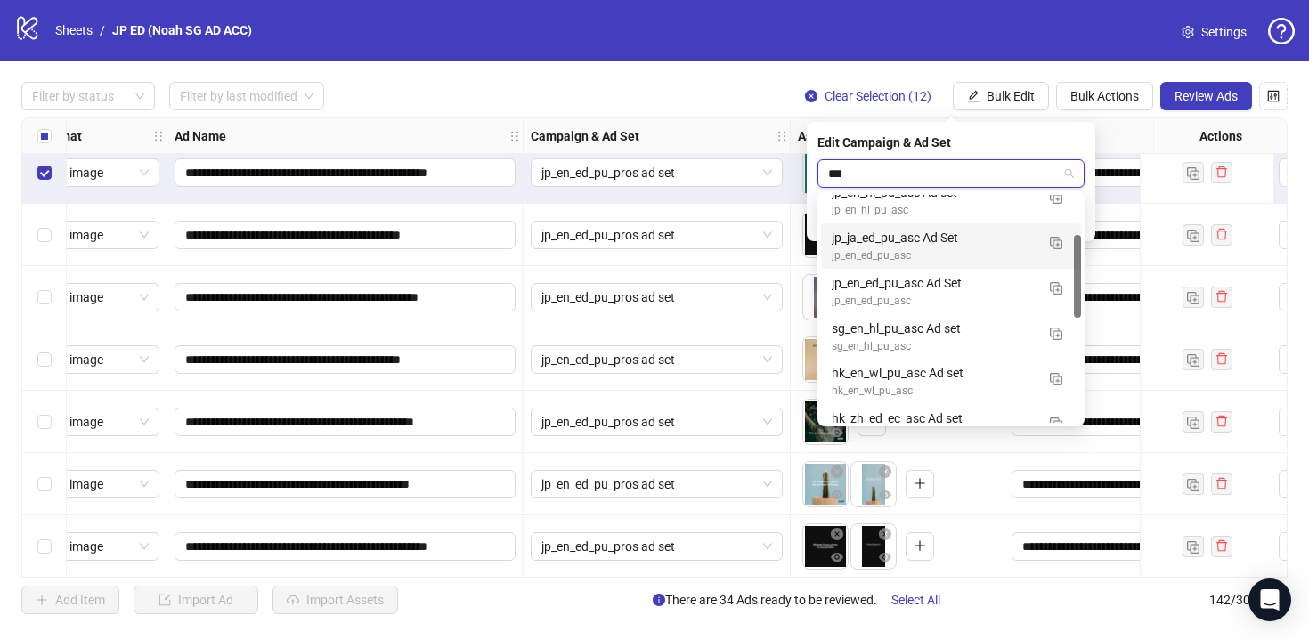
scroll to position [110, 0]
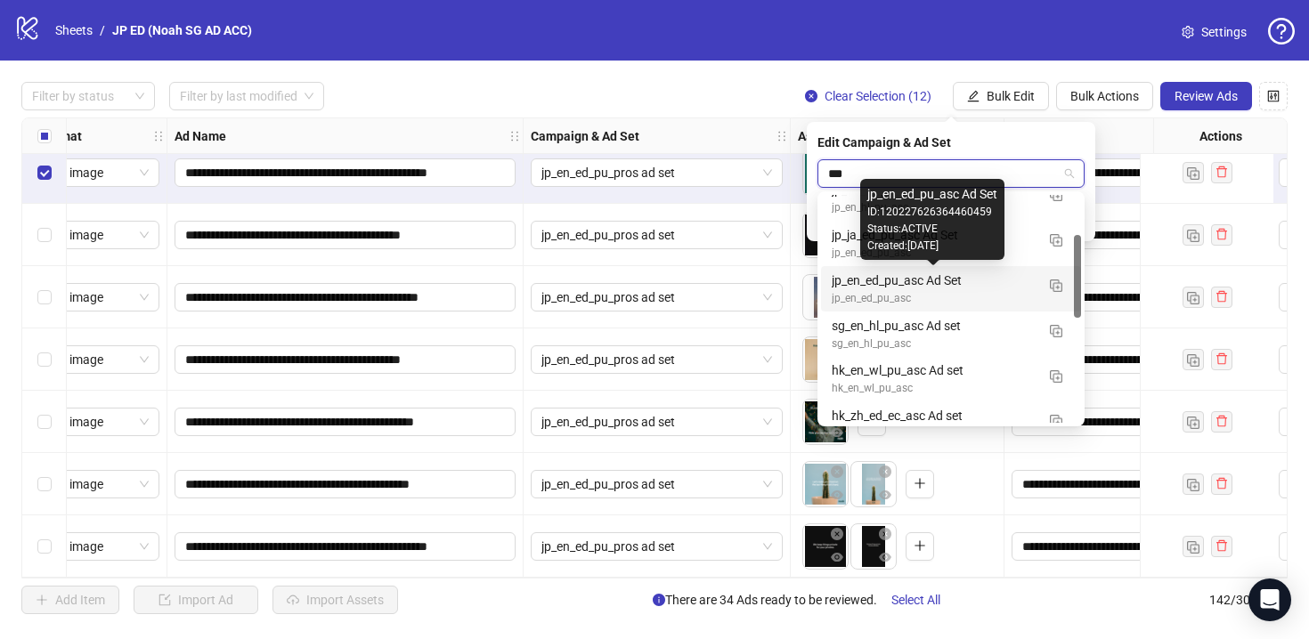
click at [982, 288] on div "jp_en_ed_pu_asc Ad Set" at bounding box center [932, 281] width 203 height 20
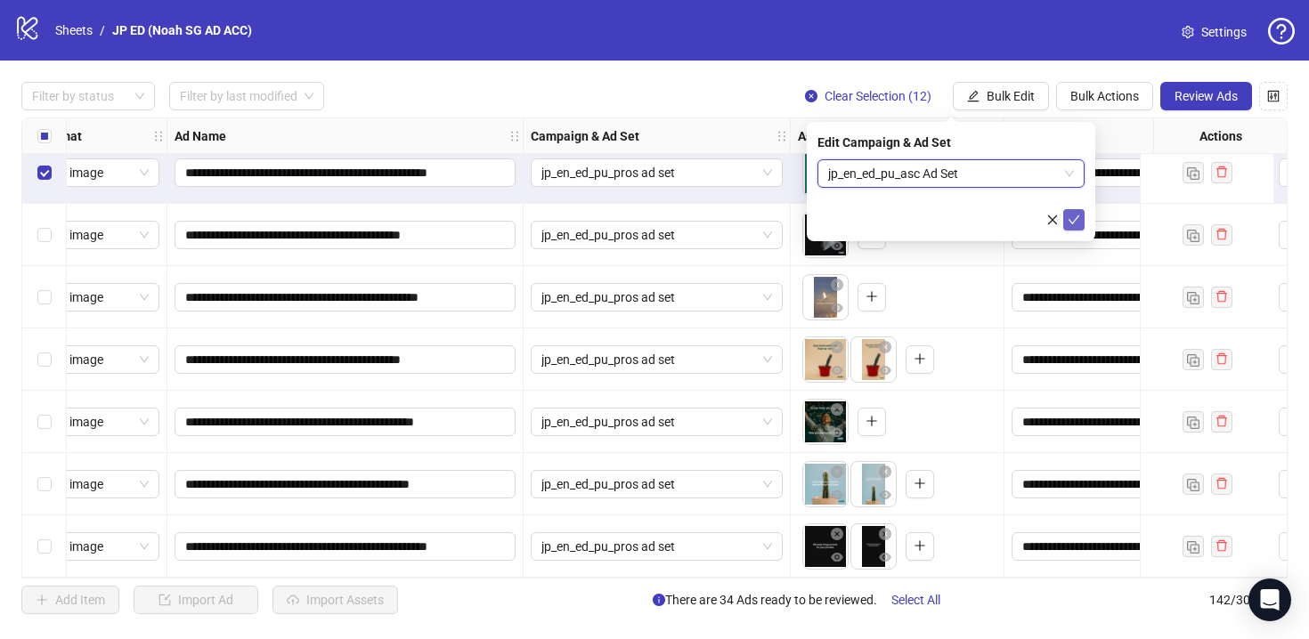
click at [1082, 230] on button "submit" at bounding box center [1073, 219] width 21 height 21
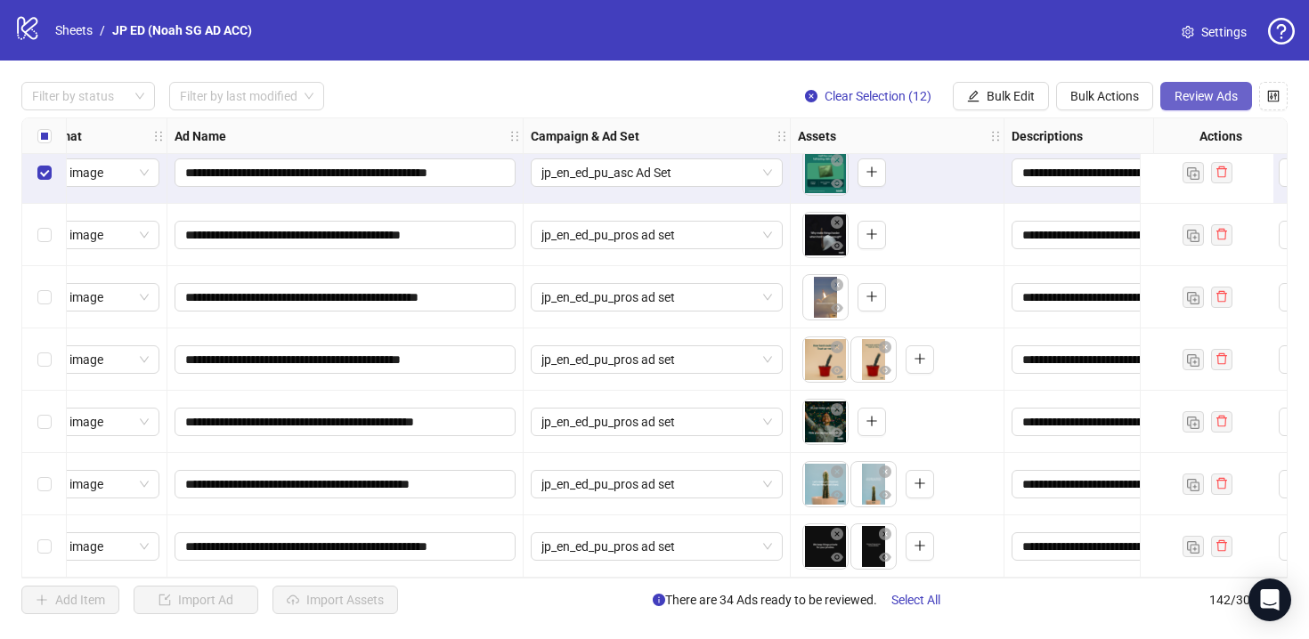
click at [1216, 92] on span "Review Ads" at bounding box center [1205, 96] width 63 height 14
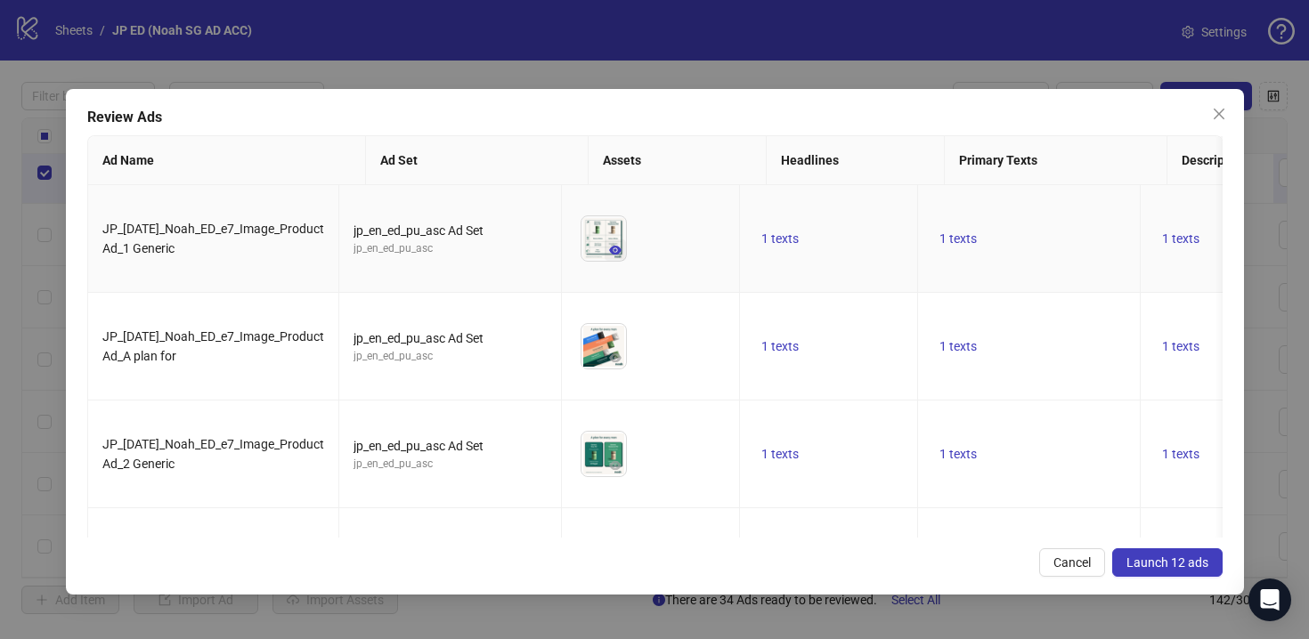
click at [621, 244] on icon "eye" at bounding box center [615, 250] width 12 height 12
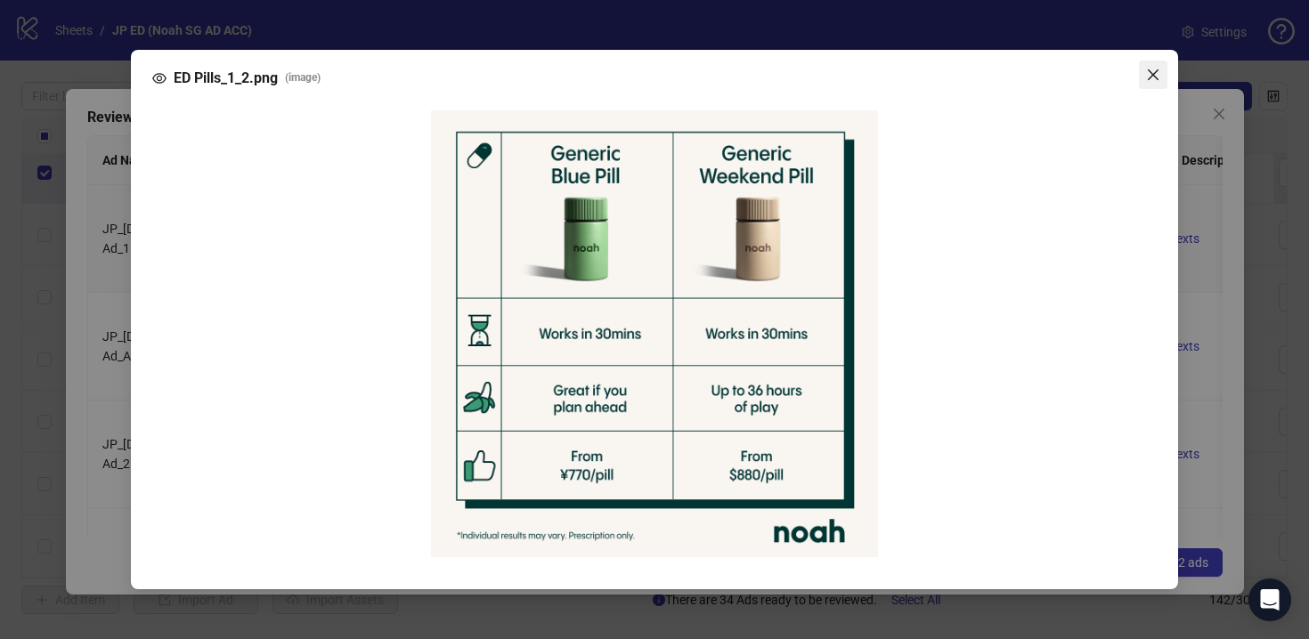
click at [1153, 79] on icon "close" at bounding box center [1153, 75] width 14 height 14
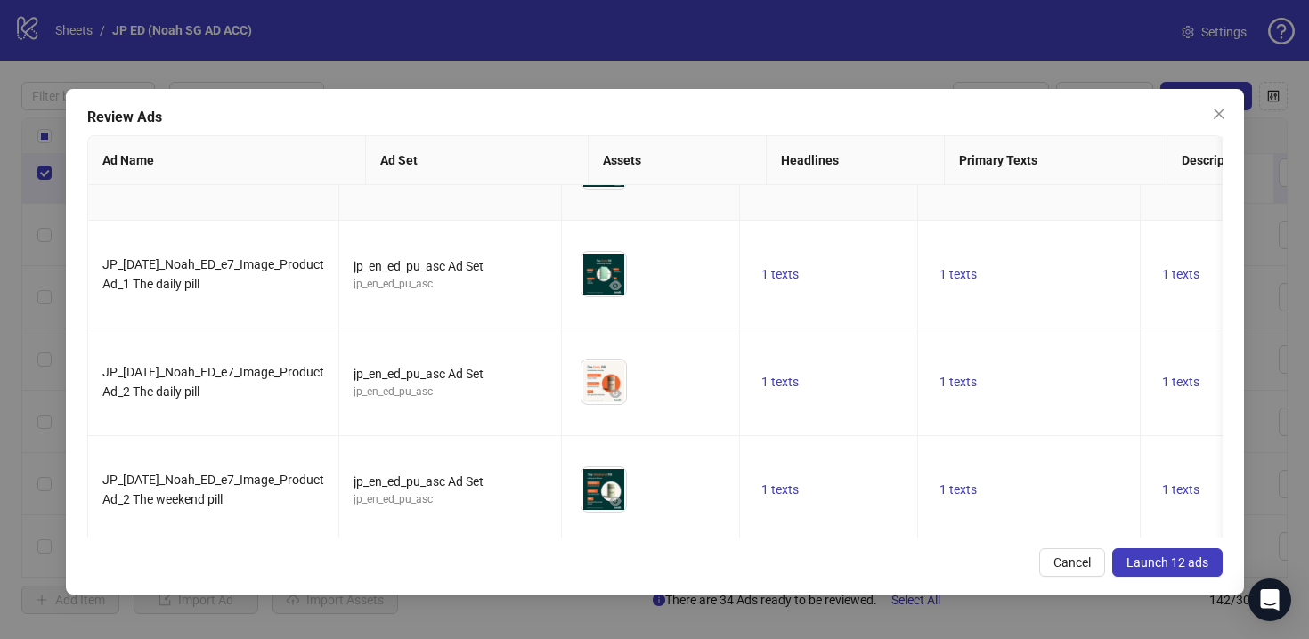
scroll to position [953, 0]
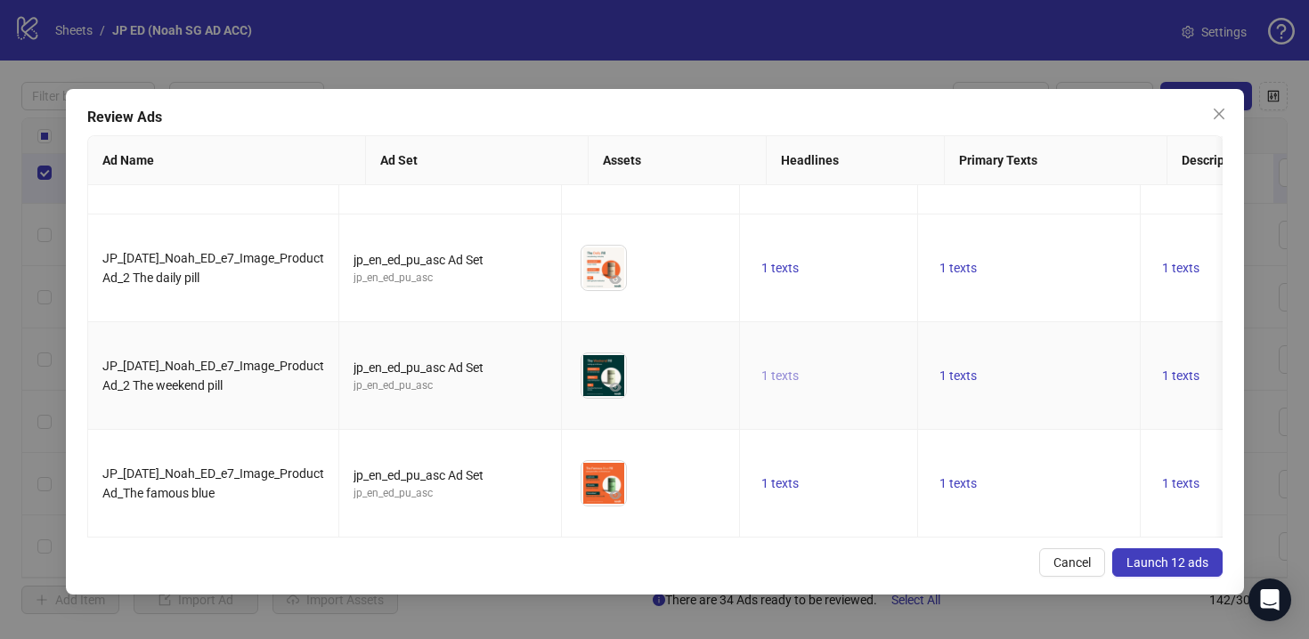
click at [804, 365] on button "1 texts" at bounding box center [780, 375] width 52 height 21
click at [810, 393] on td "1 texts" at bounding box center [829, 376] width 178 height 108
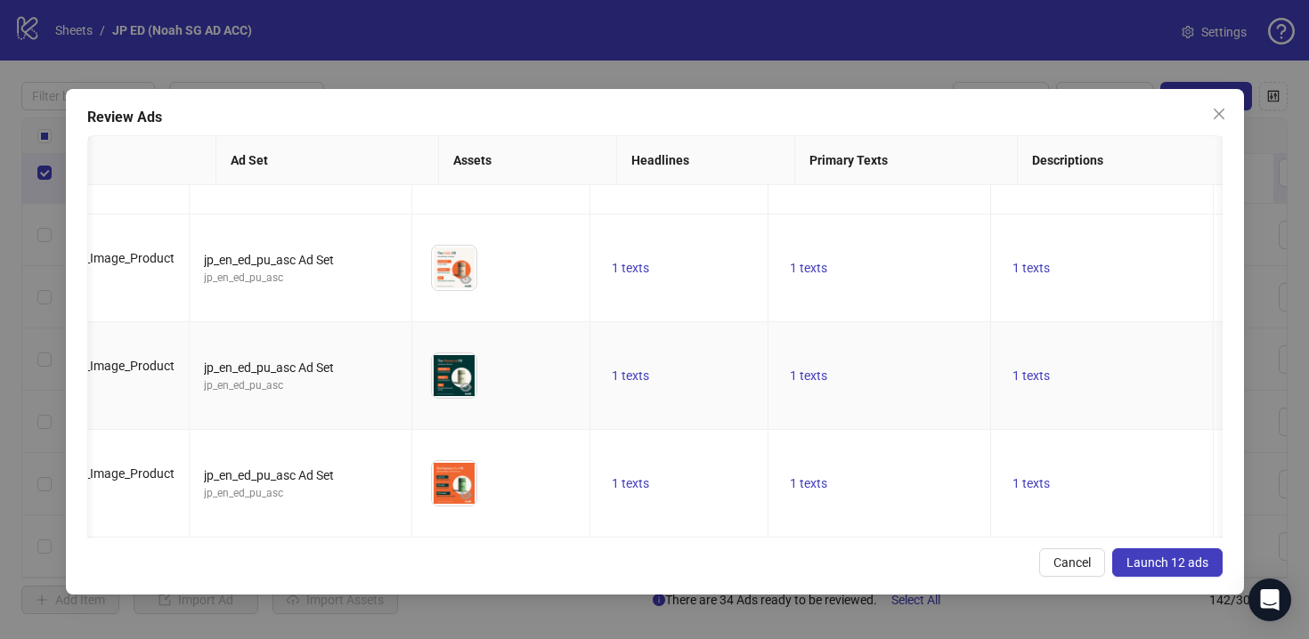
scroll to position [0, 164]
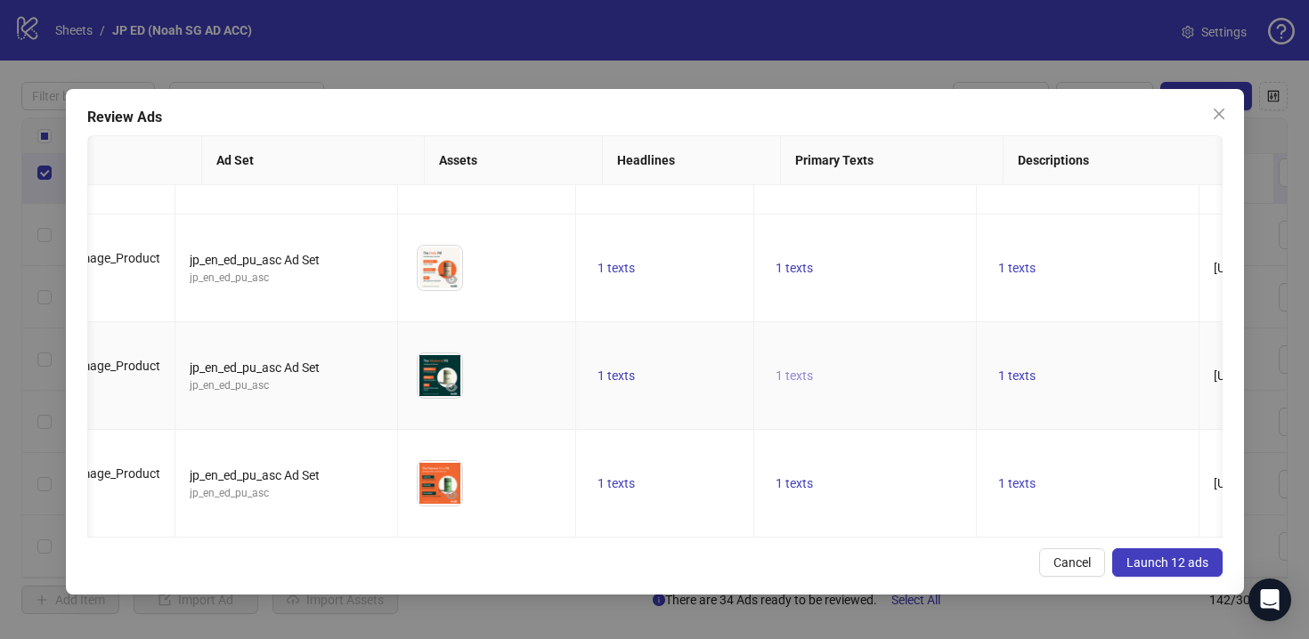
click at [820, 369] on button "1 texts" at bounding box center [794, 375] width 52 height 21
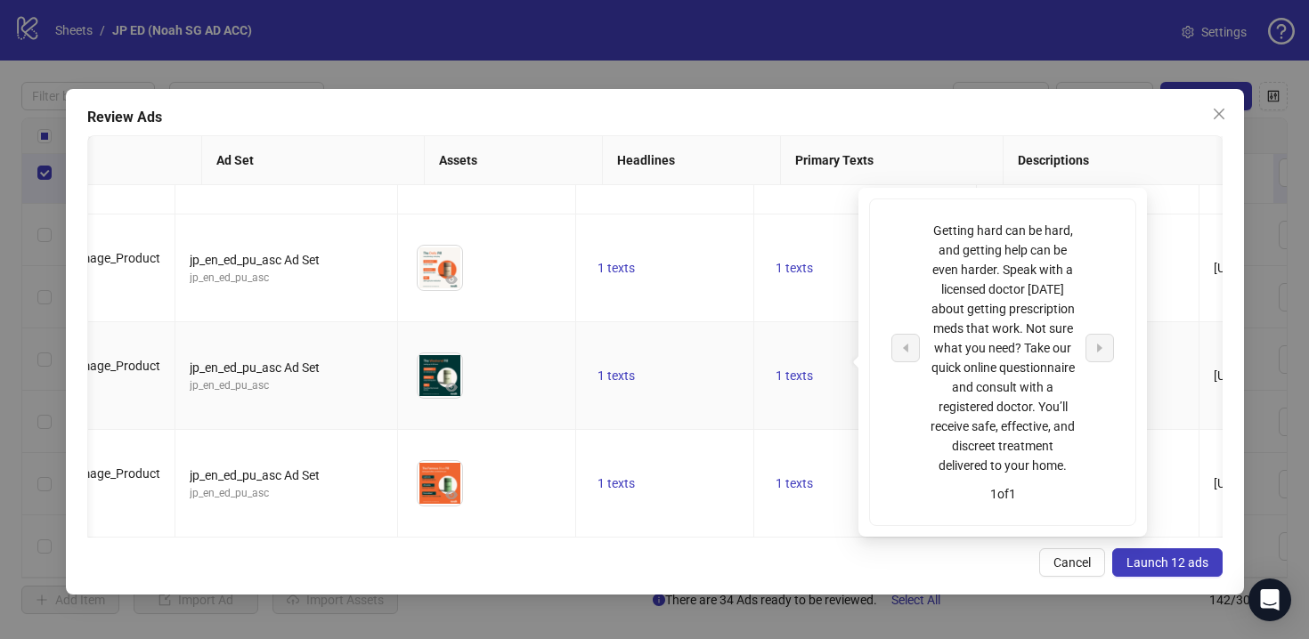
click at [824, 390] on td "1 texts" at bounding box center [865, 376] width 223 height 108
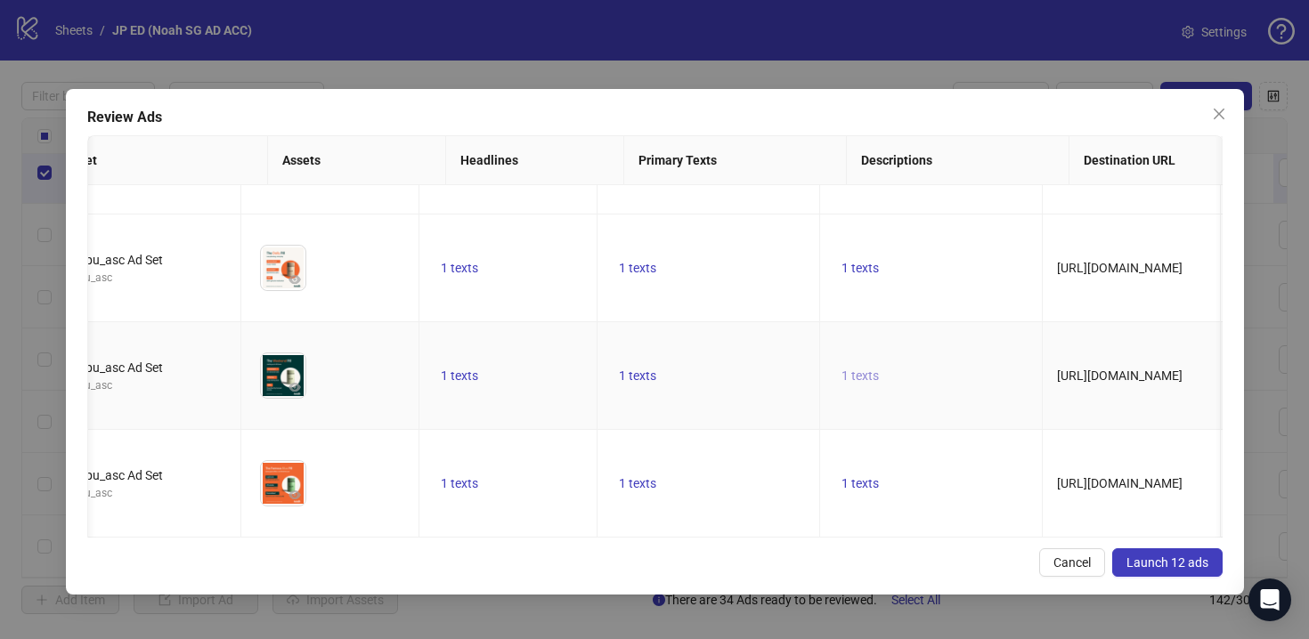
scroll to position [0, 359]
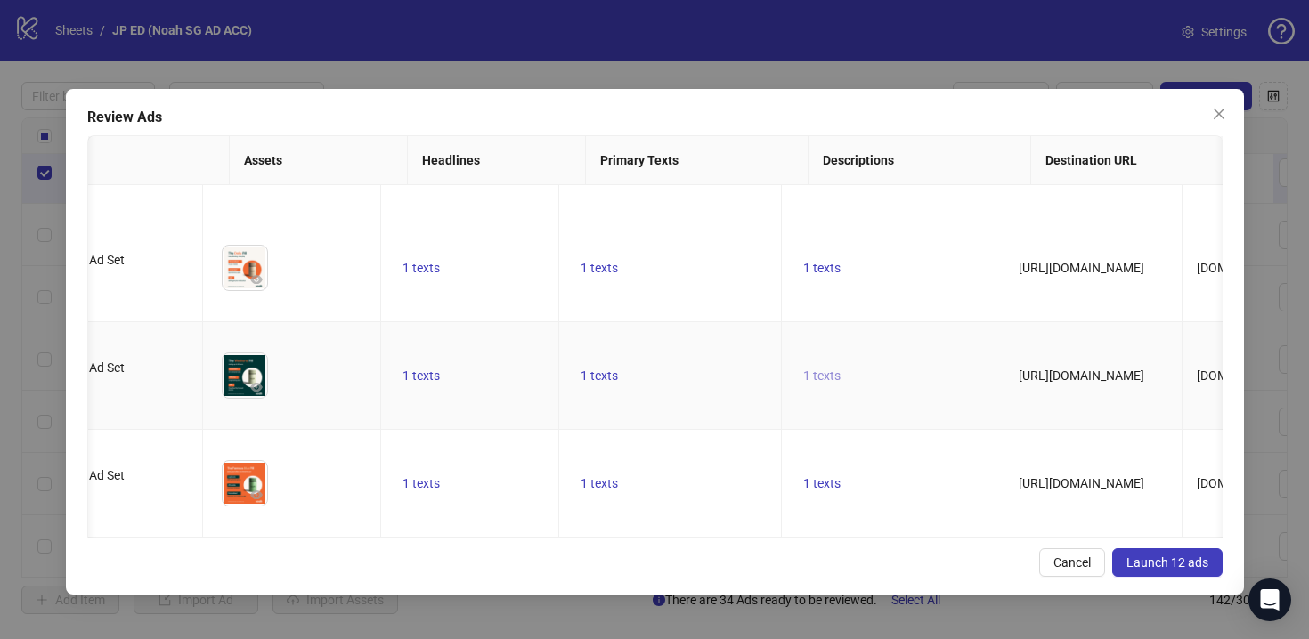
click at [833, 369] on span "1 texts" at bounding box center [821, 376] width 37 height 14
click at [810, 382] on td "1 texts" at bounding box center [893, 376] width 223 height 108
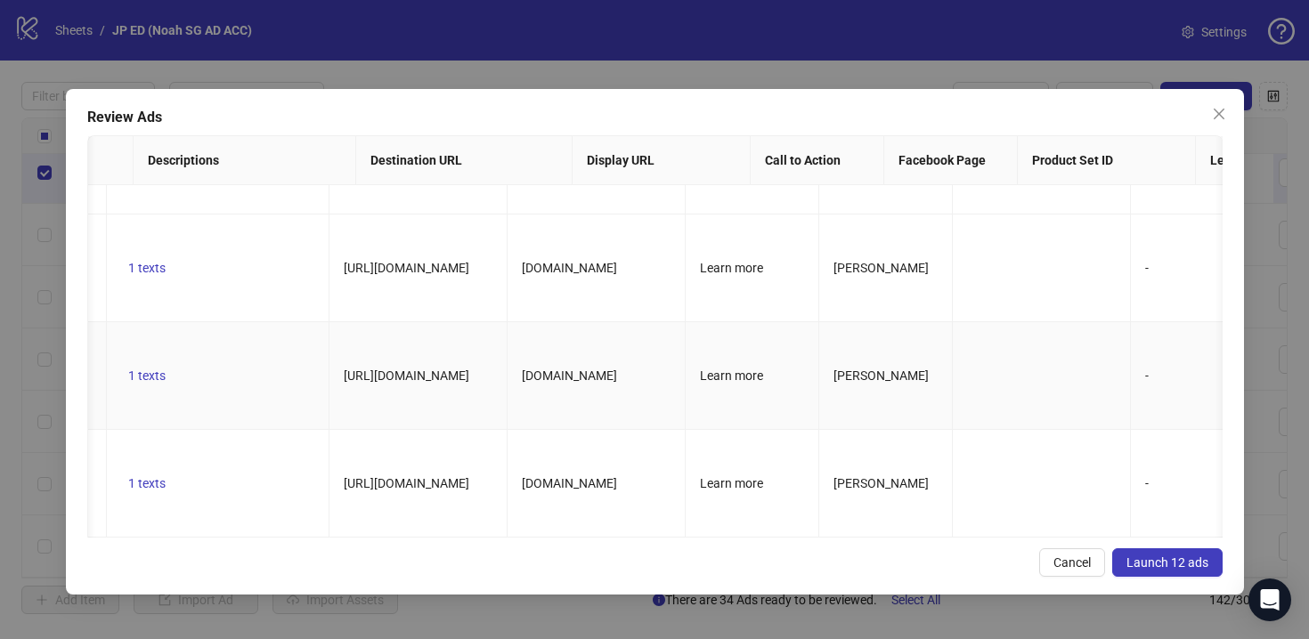
scroll to position [0, 0]
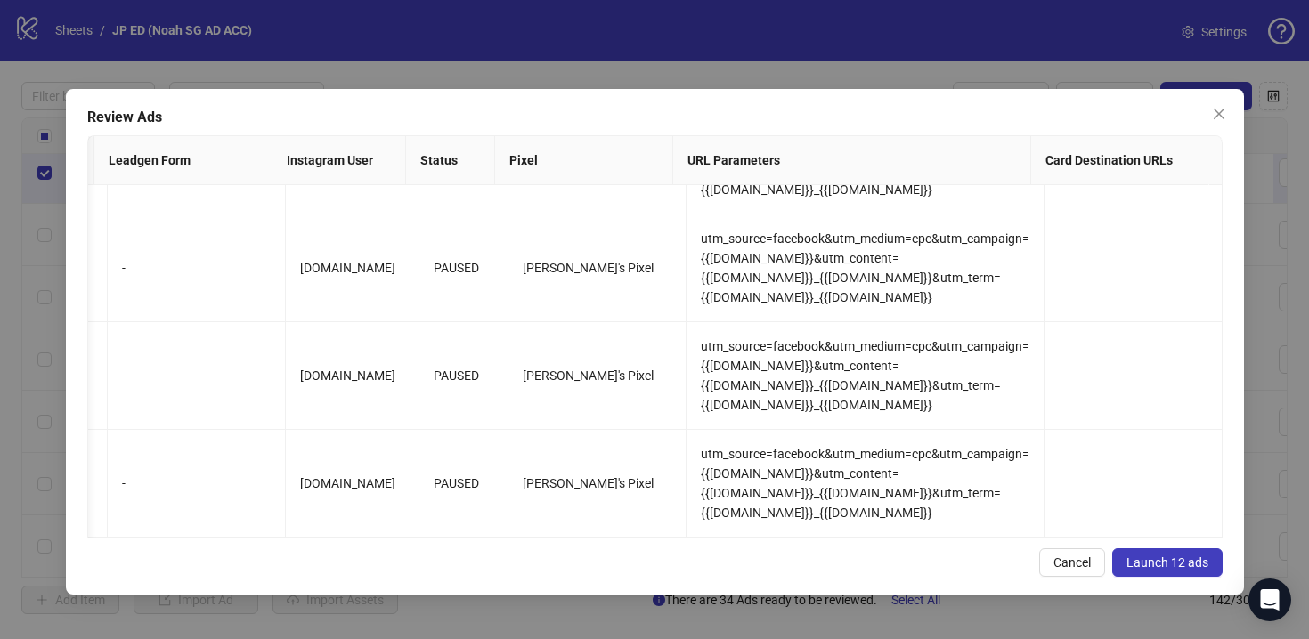
click at [1186, 570] on button "Launch 12 ads" at bounding box center [1167, 562] width 110 height 28
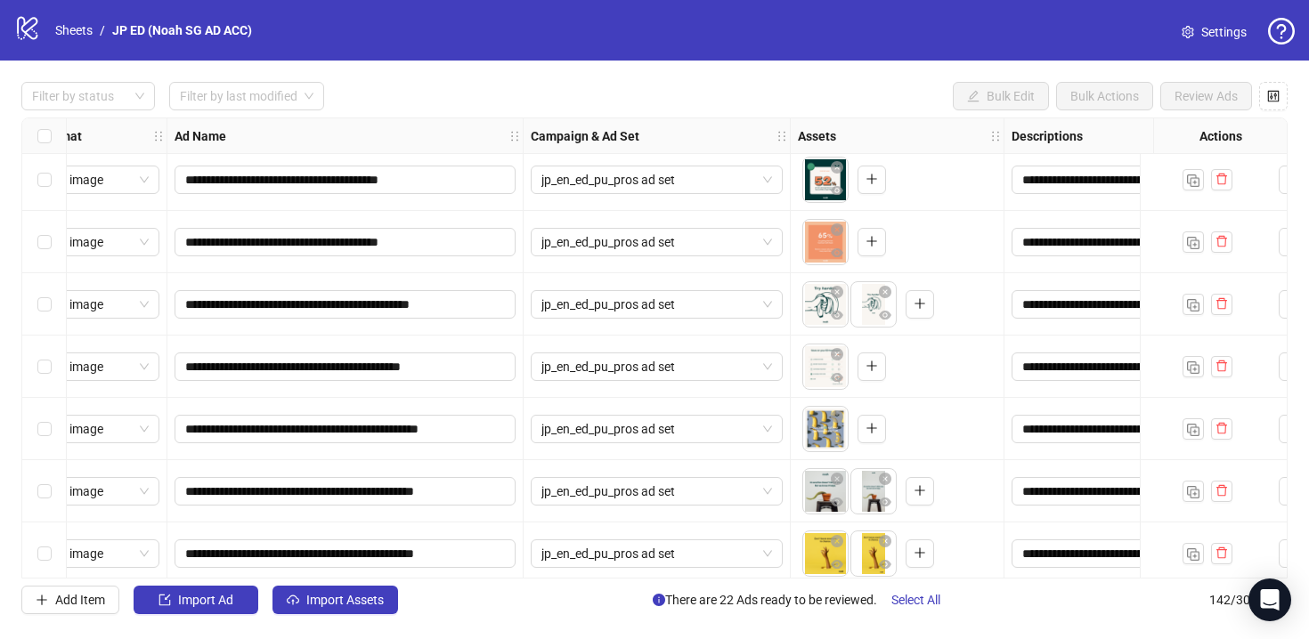
scroll to position [5500, 51]
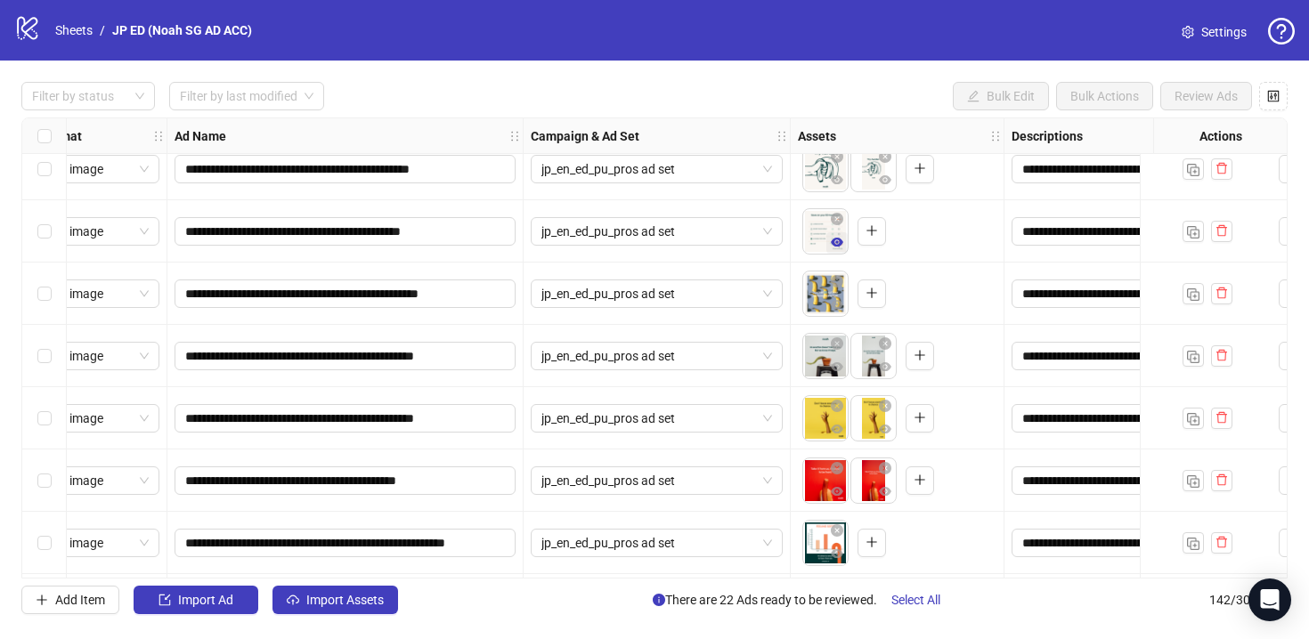
click at [834, 245] on icon "eye" at bounding box center [837, 242] width 12 height 9
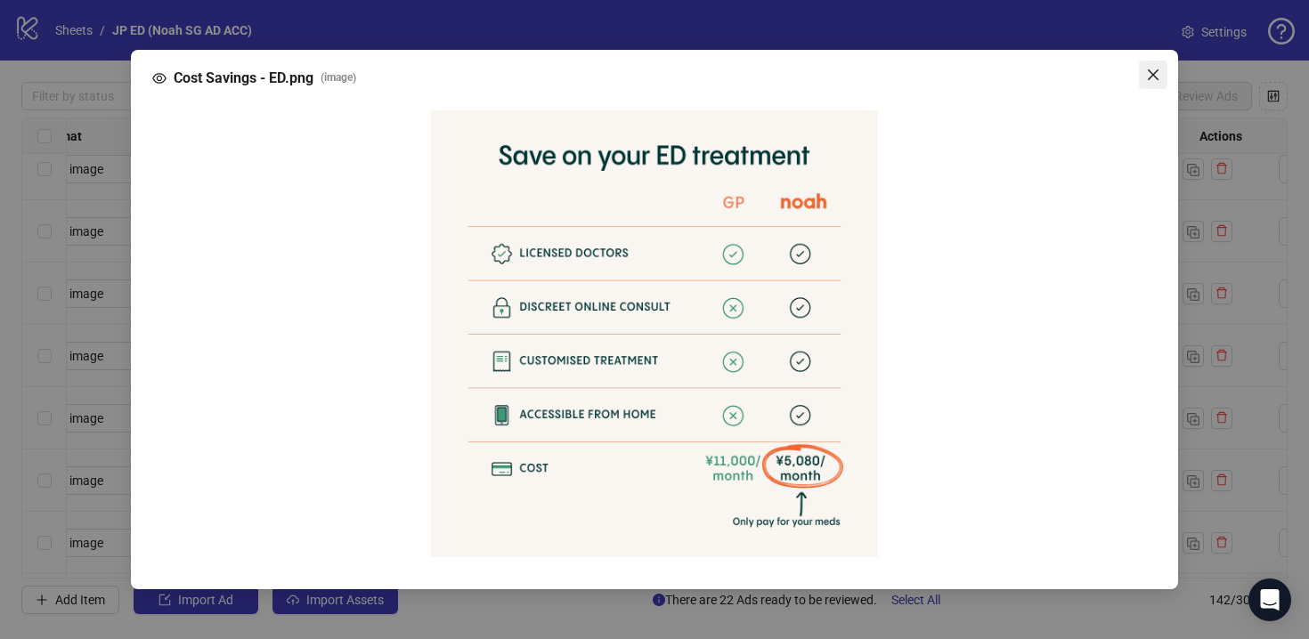
click at [1159, 73] on icon "close" at bounding box center [1153, 75] width 14 height 14
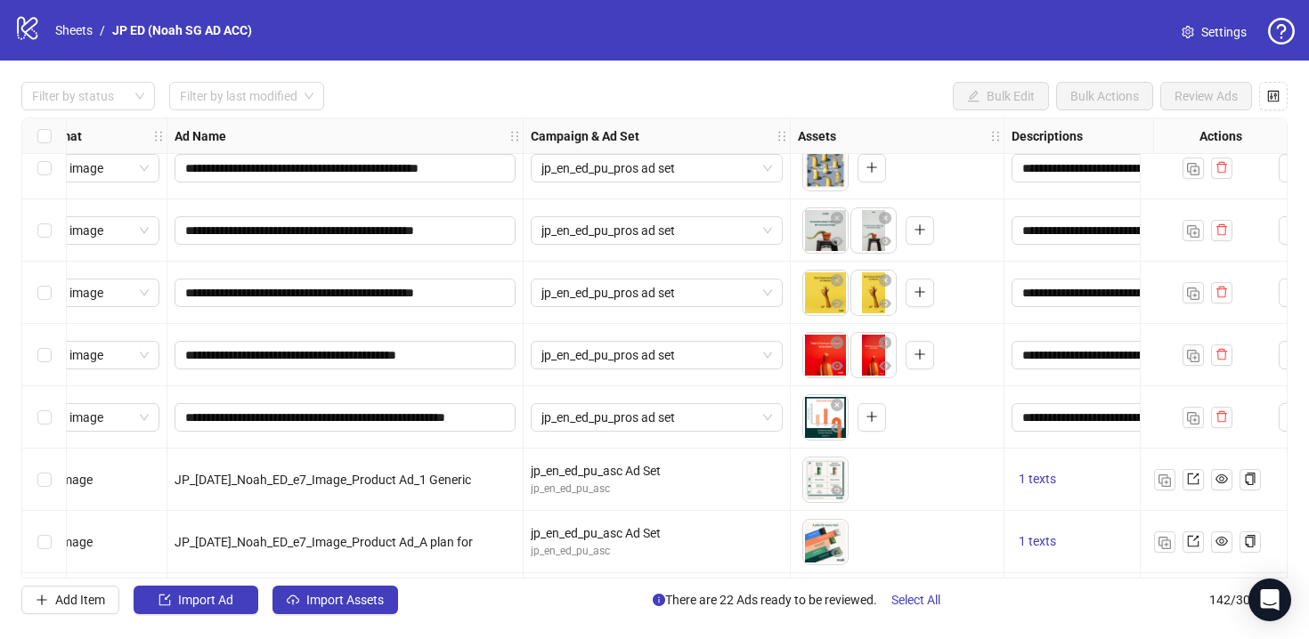
scroll to position [5768, 51]
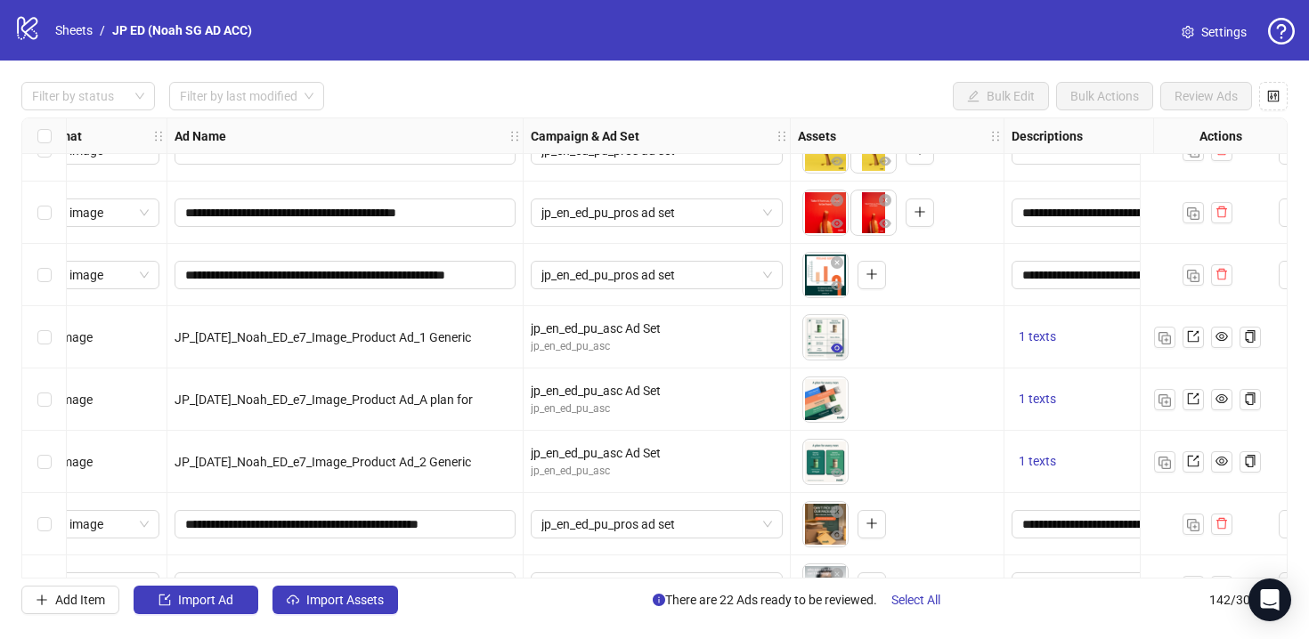
click at [845, 355] on button "button" at bounding box center [836, 348] width 21 height 21
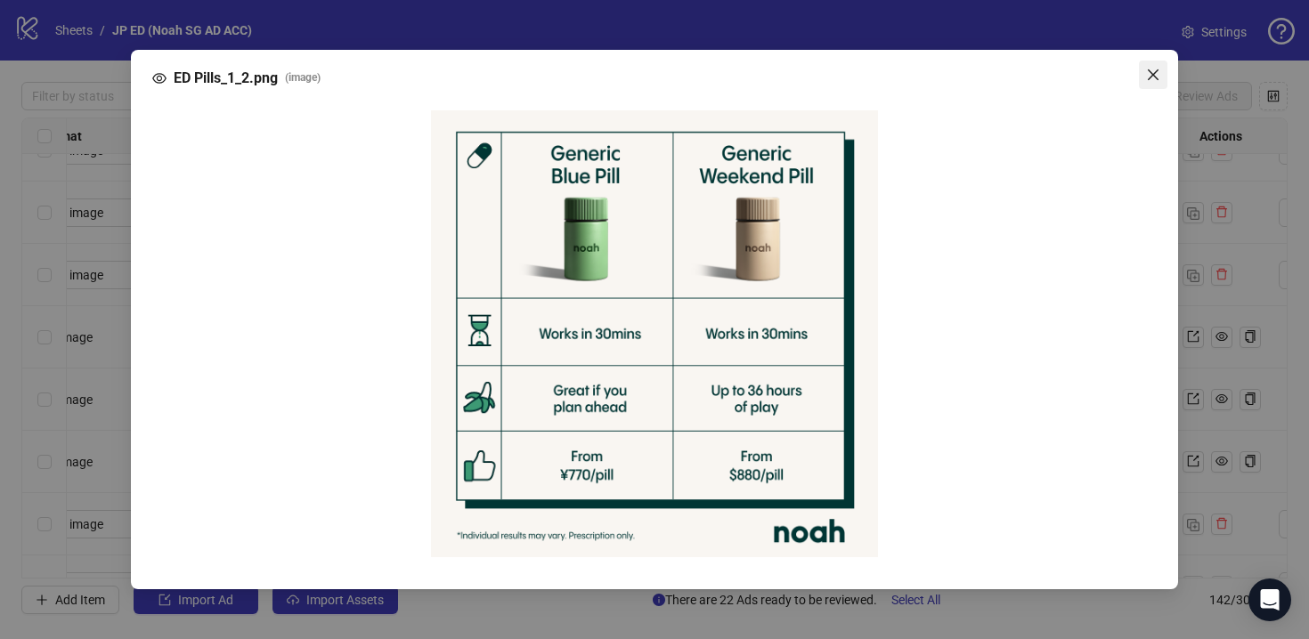
click at [1164, 76] on span "Close" at bounding box center [1153, 75] width 28 height 14
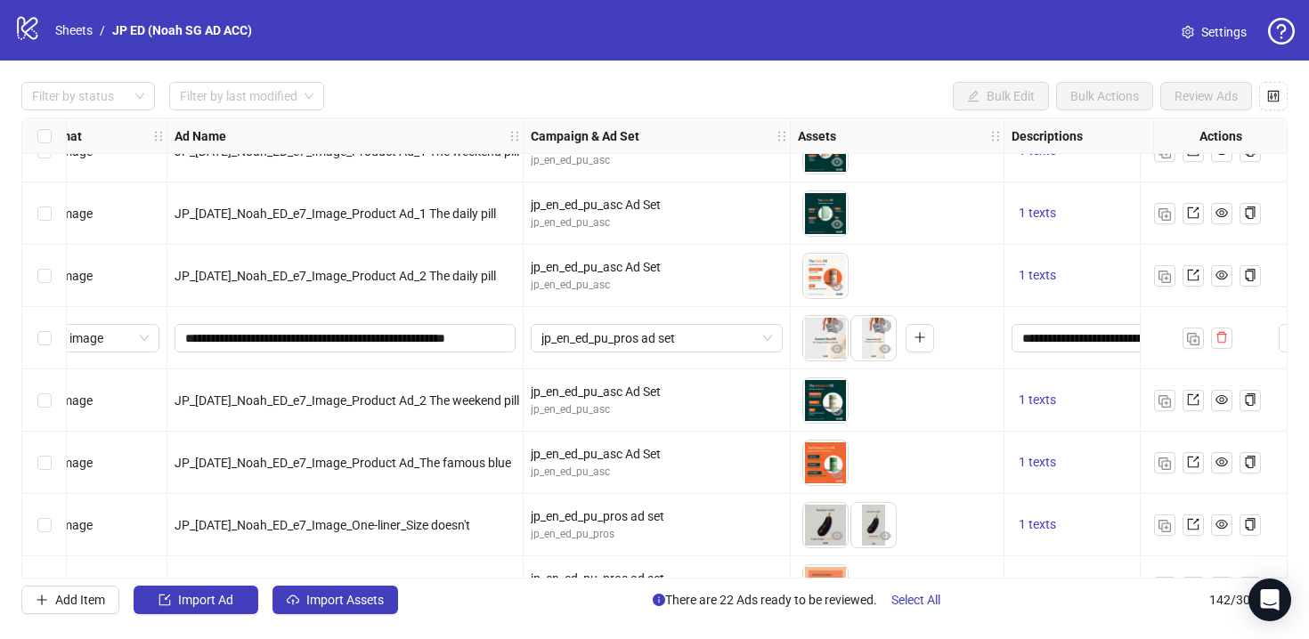
scroll to position [7111, 51]
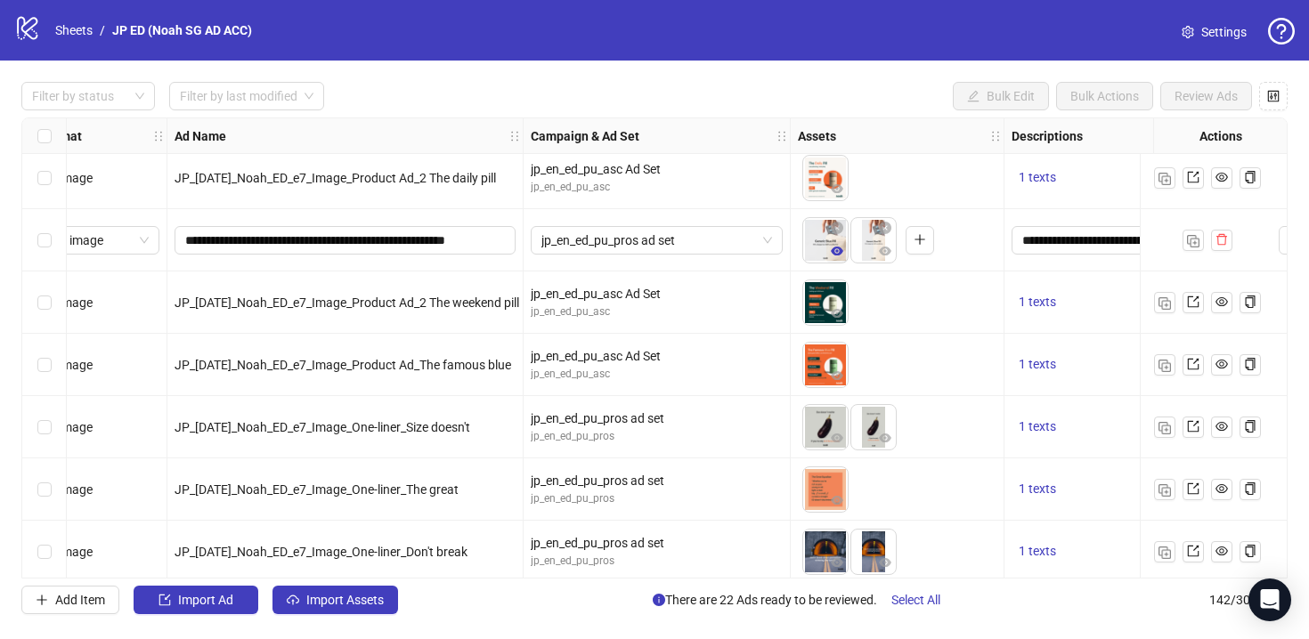
click at [831, 259] on button "button" at bounding box center [836, 251] width 21 height 21
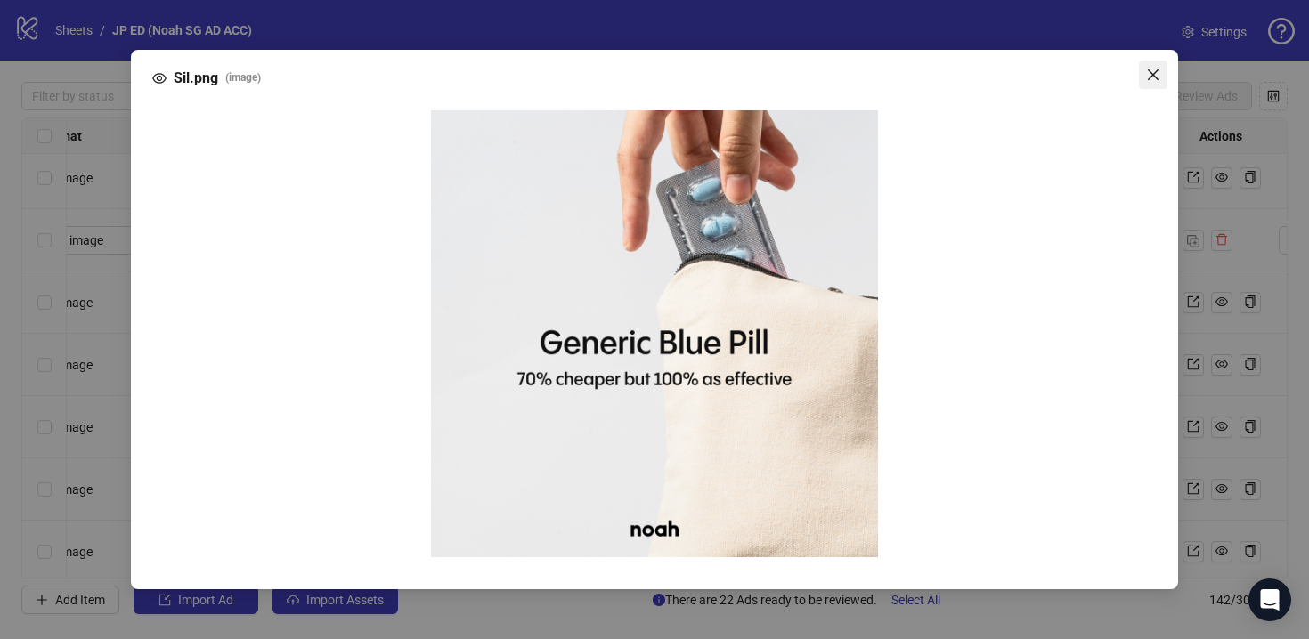
click at [1156, 78] on icon "close" at bounding box center [1153, 74] width 11 height 11
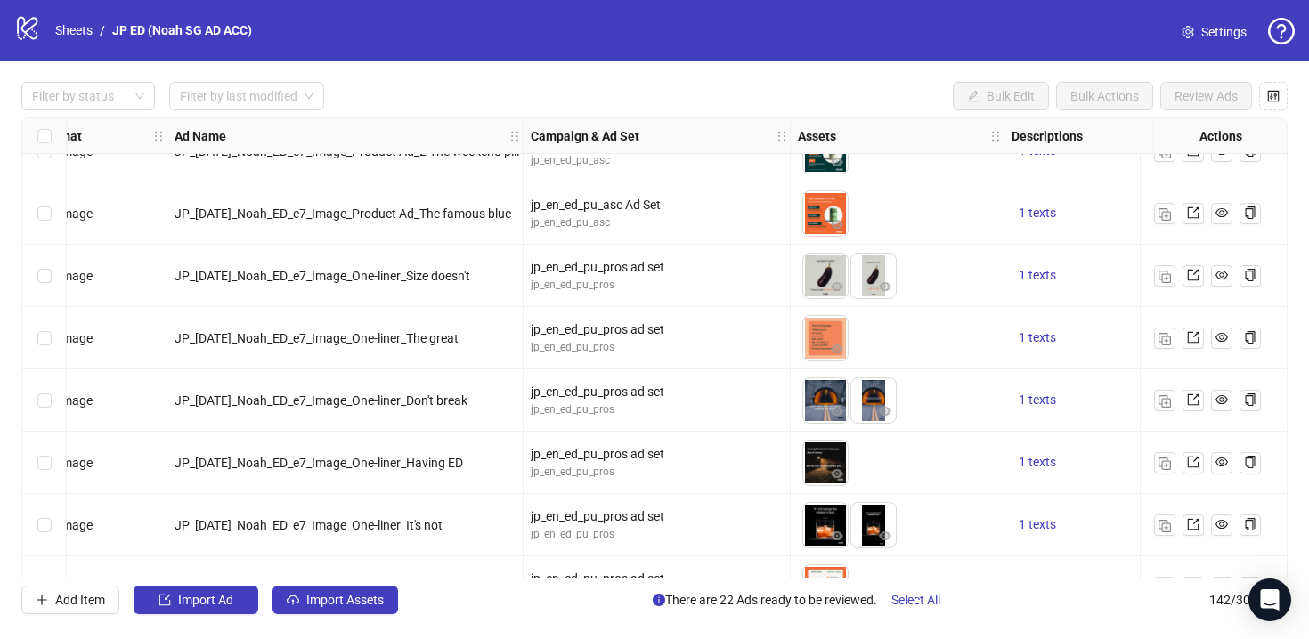
scroll to position [6958, 51]
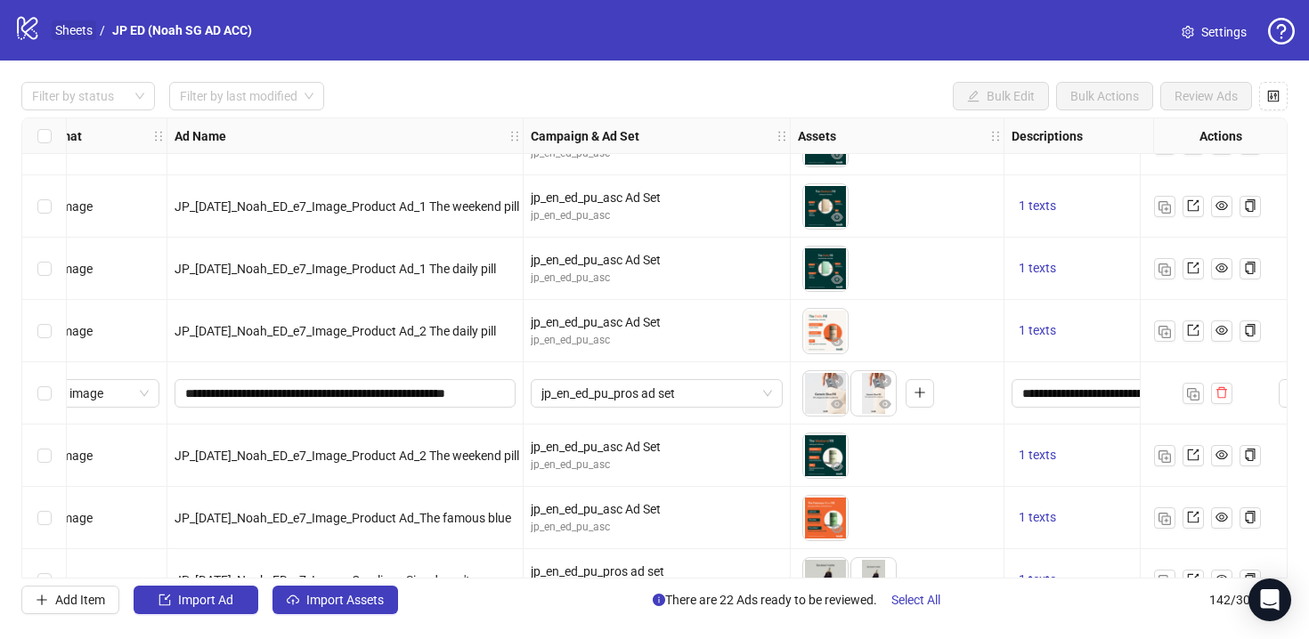
click at [67, 33] on link "Sheets" at bounding box center [74, 30] width 45 height 20
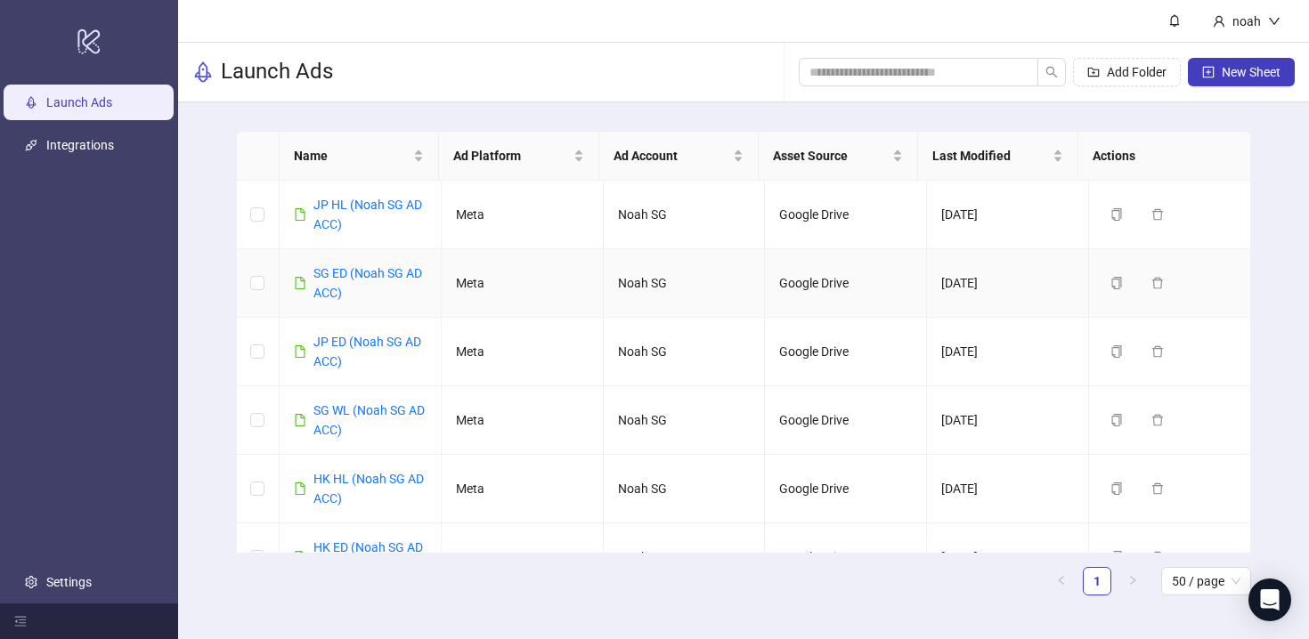
scroll to position [4, 0]
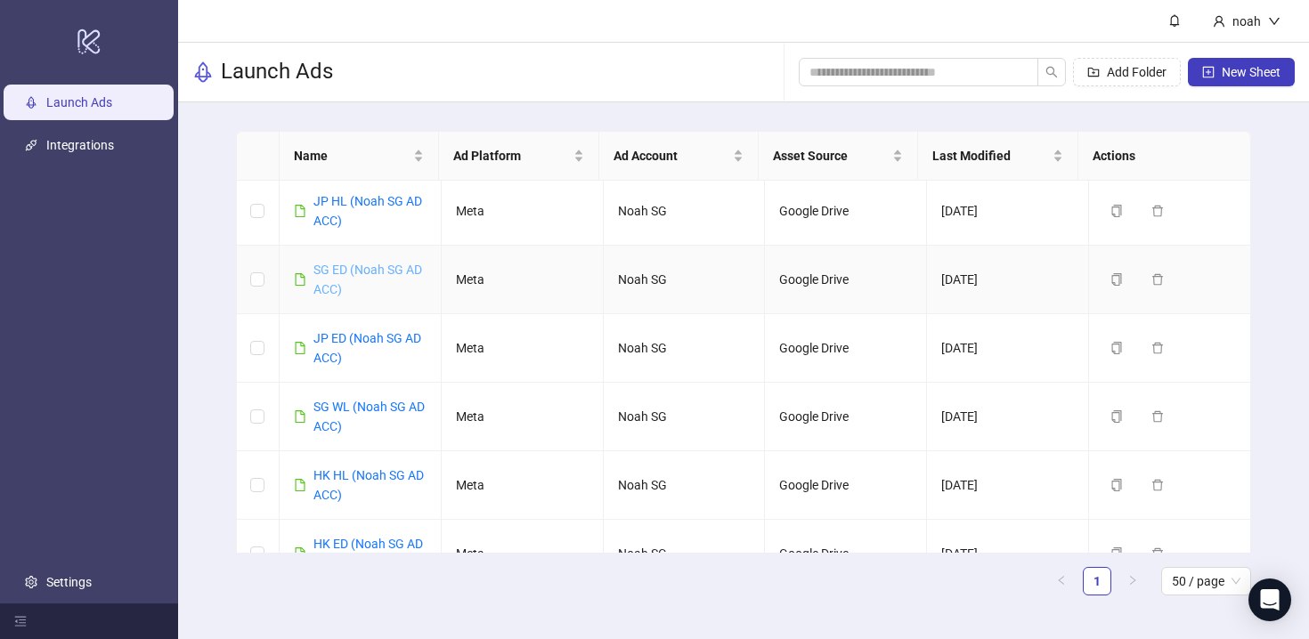
click at [389, 275] on link "SG ED (Noah SG AD ACC)" at bounding box center [367, 280] width 109 height 34
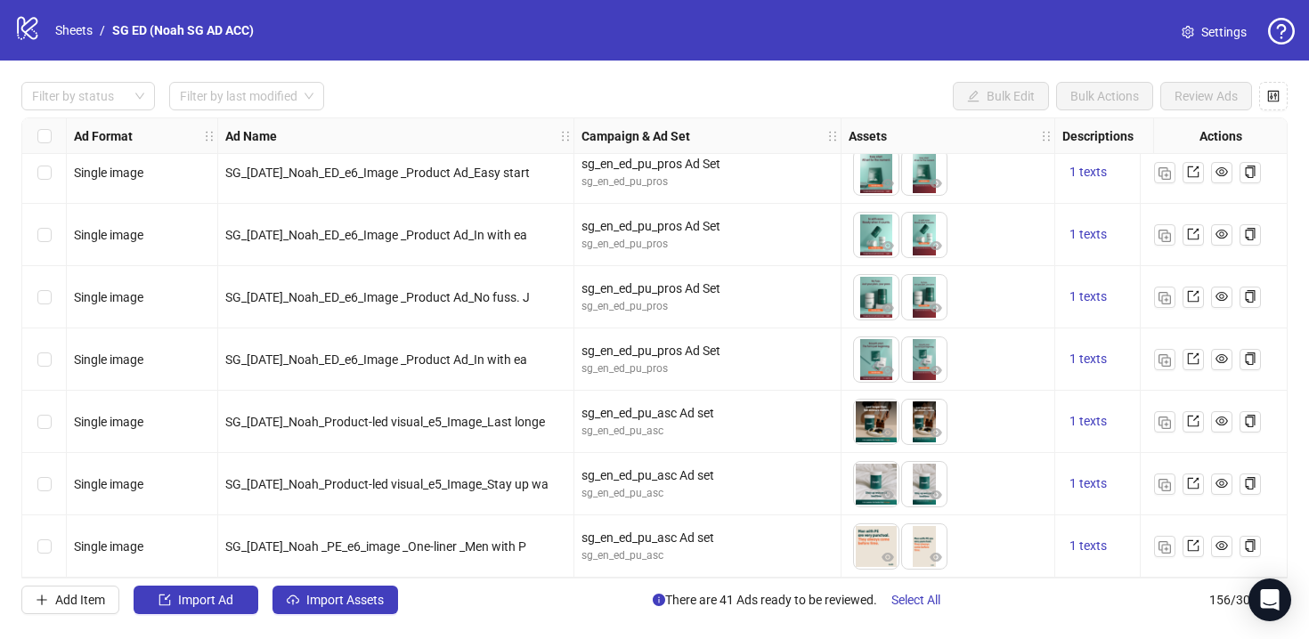
scroll to position [9217, 0]
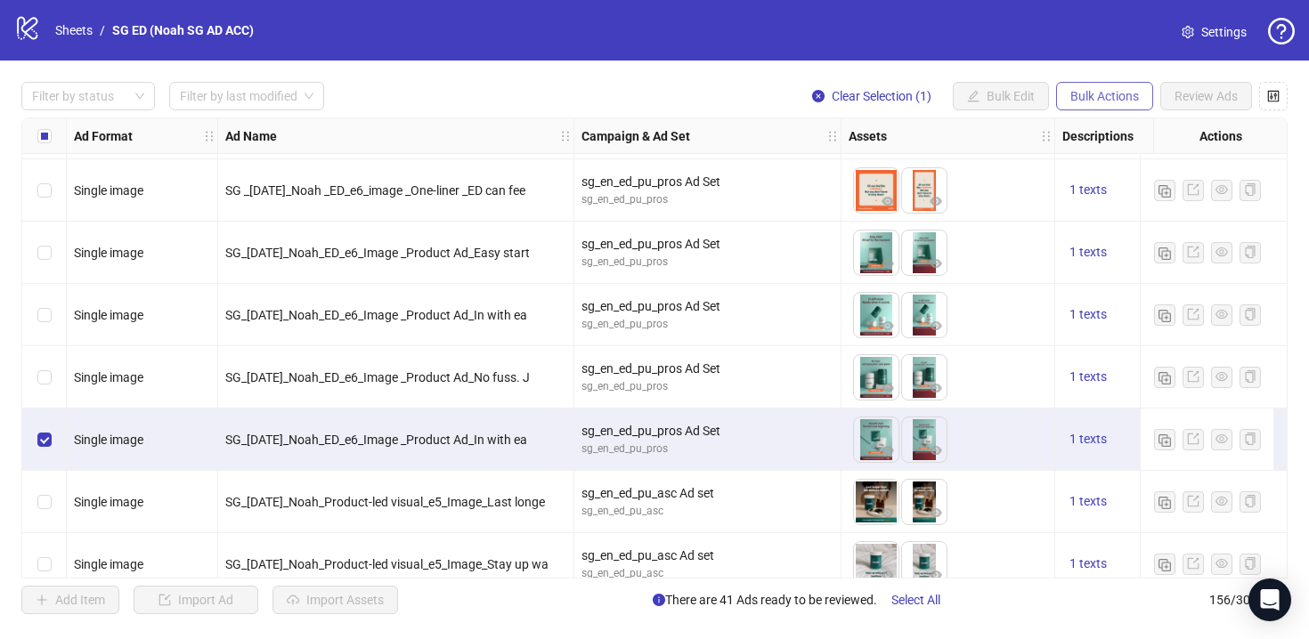
click at [1099, 91] on span "Bulk Actions" at bounding box center [1104, 96] width 69 height 14
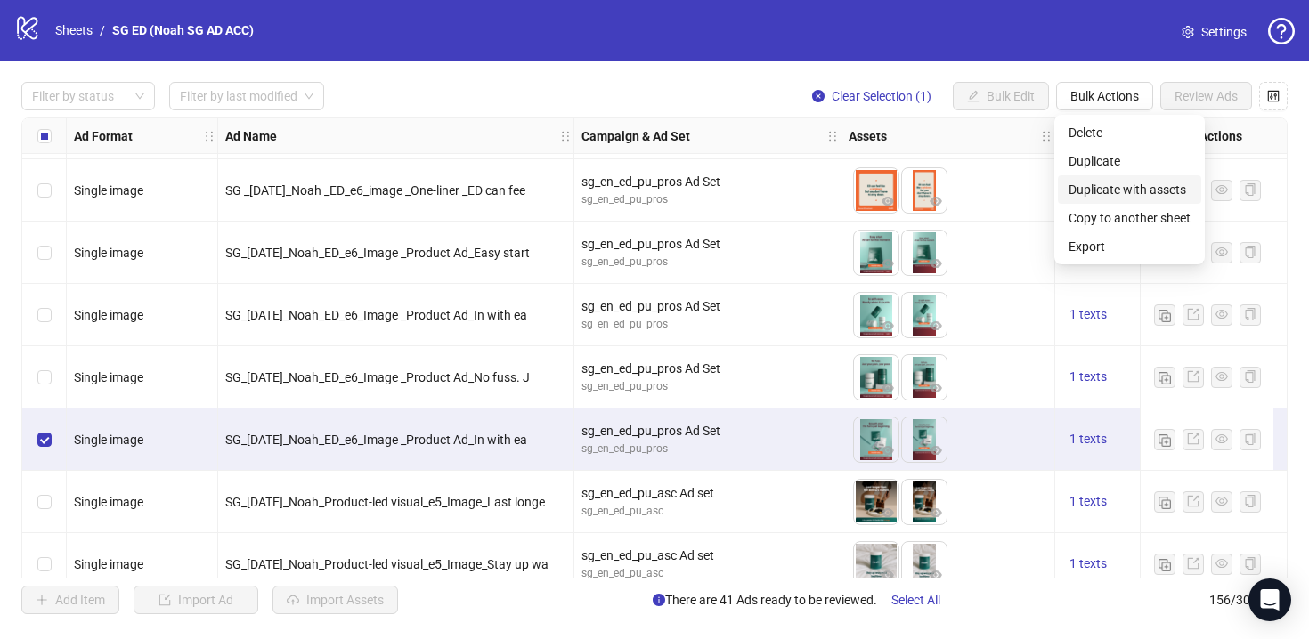
click at [1125, 185] on span "Duplicate with assets" at bounding box center [1129, 190] width 122 height 20
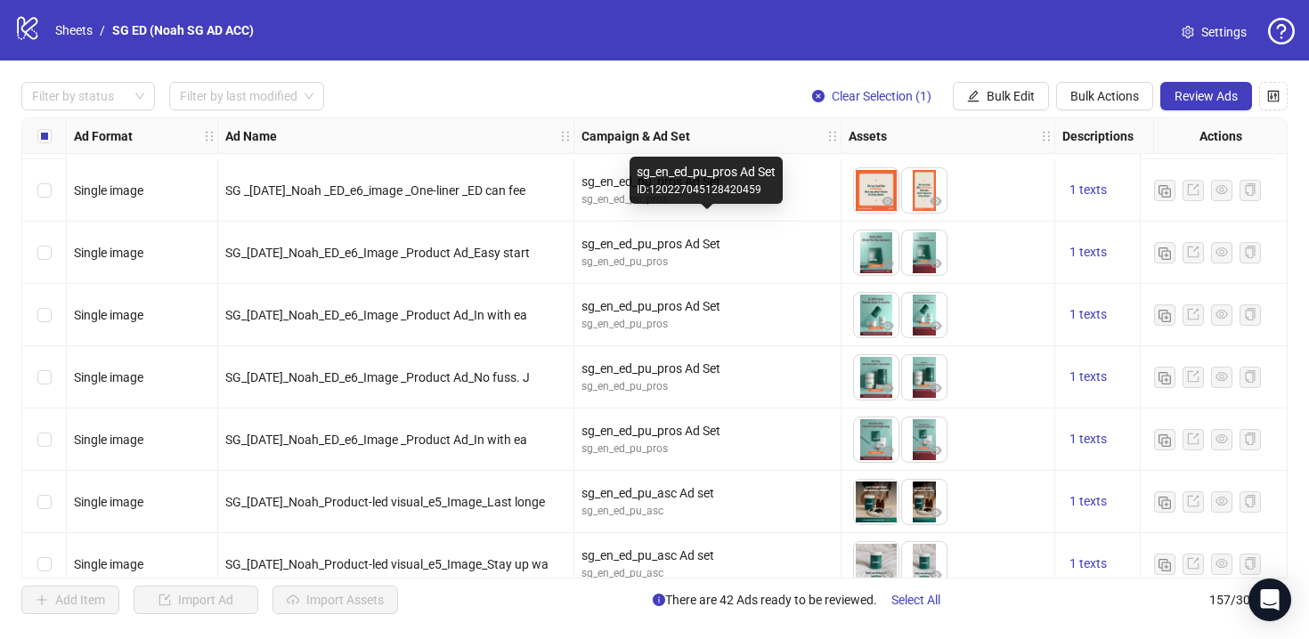
scroll to position [9367, 0]
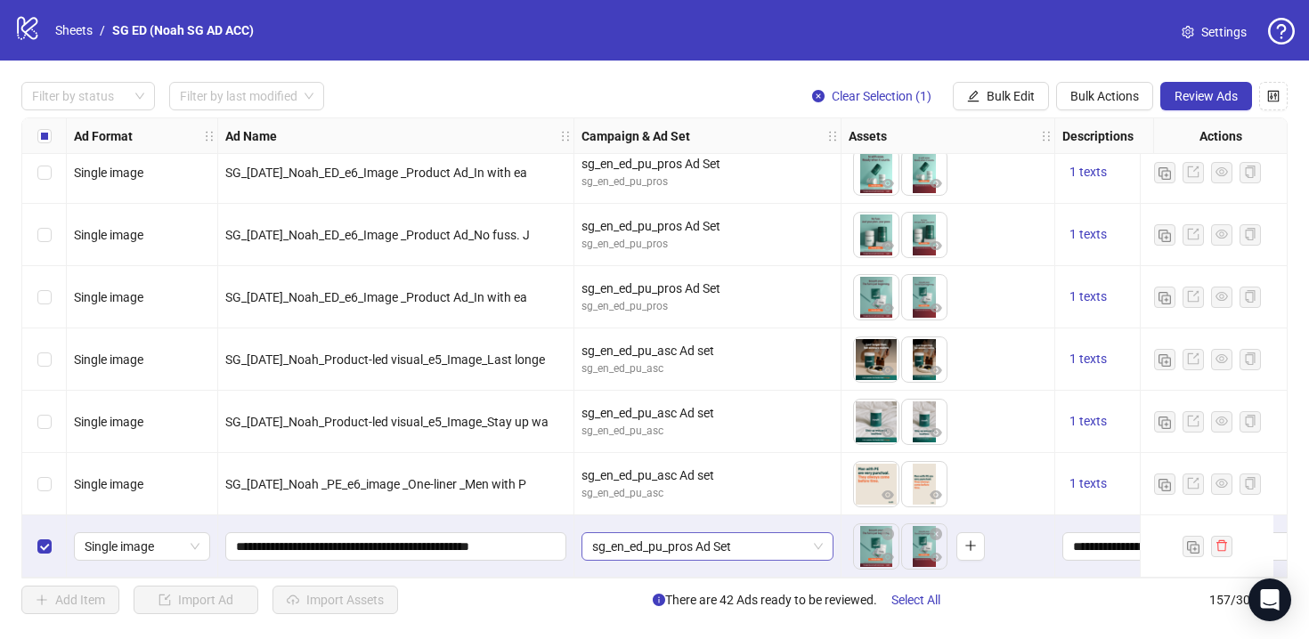
click at [621, 543] on span "sg_en_ed_pu_pros Ad Set" at bounding box center [707, 546] width 231 height 27
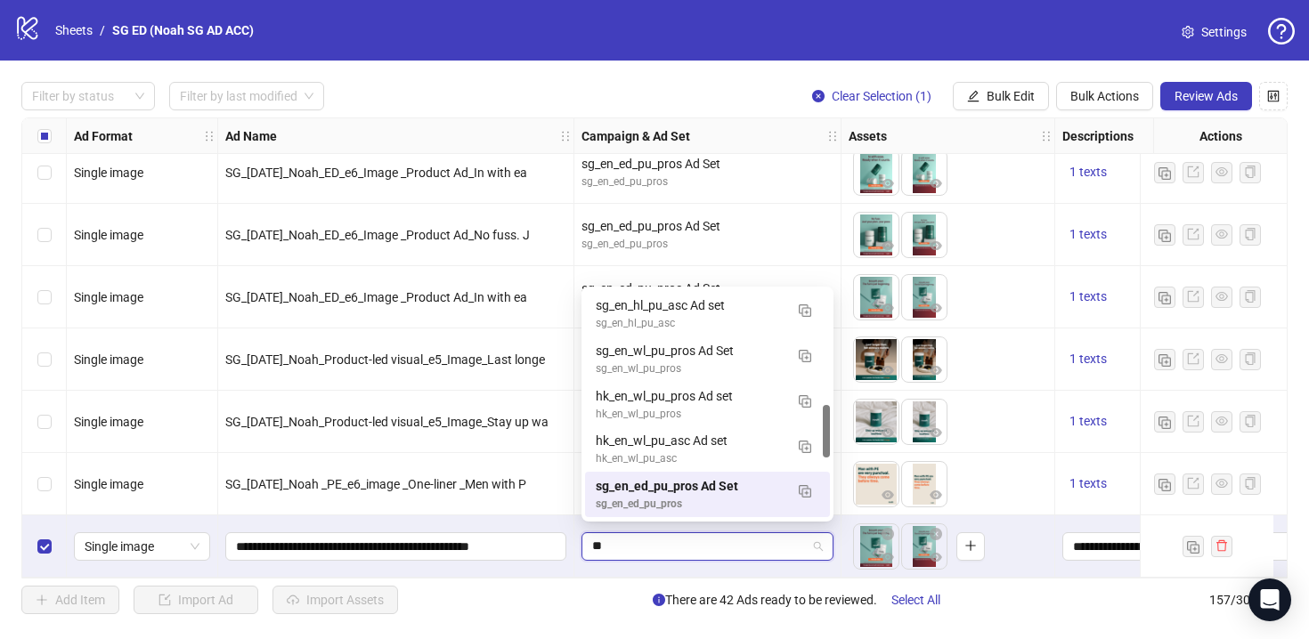
type input "***"
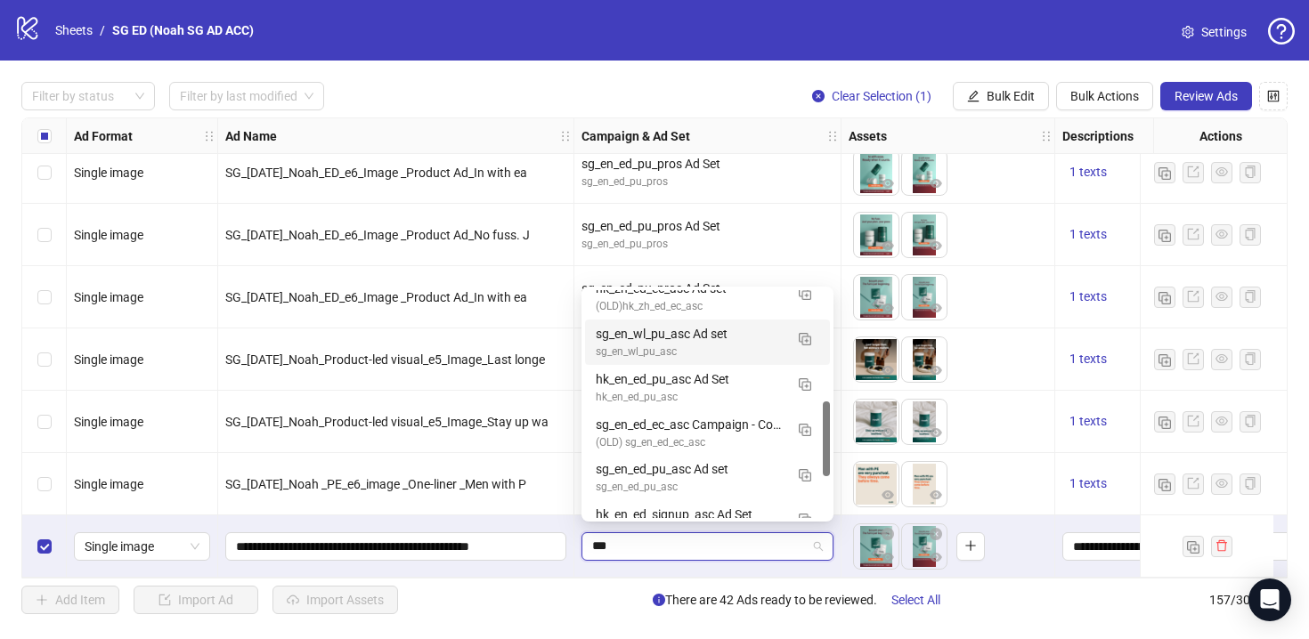
scroll to position [337, 0]
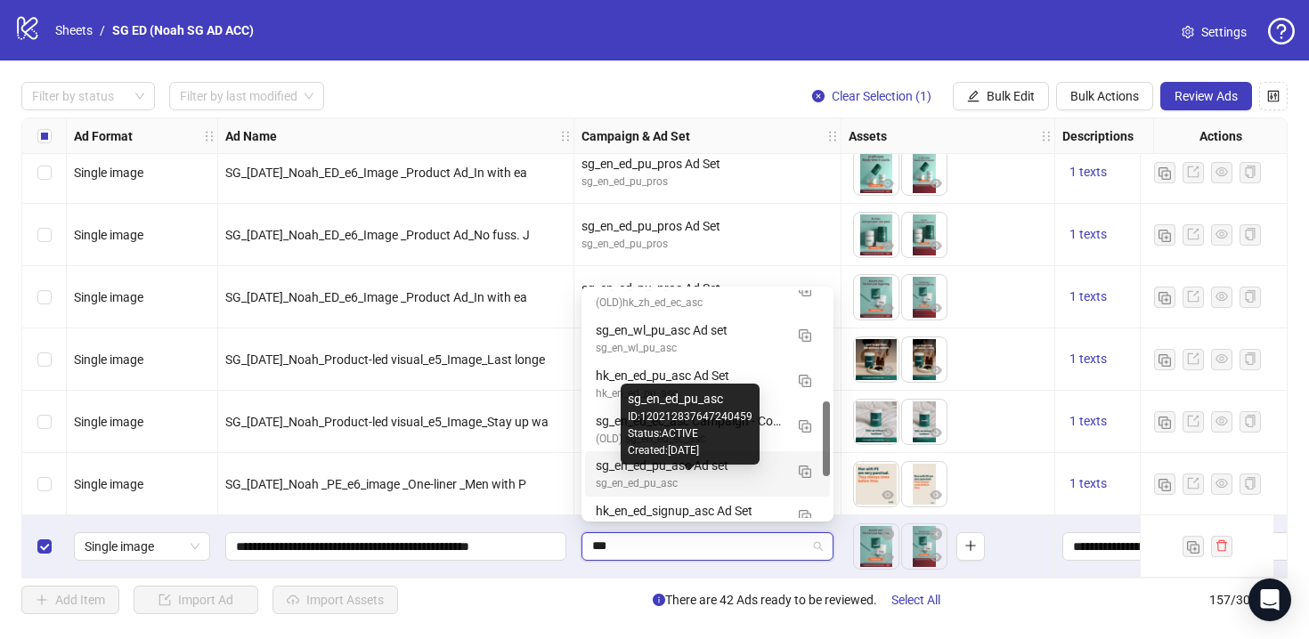
click at [741, 484] on div "sg_en_ed_pu_asc" at bounding box center [690, 483] width 188 height 17
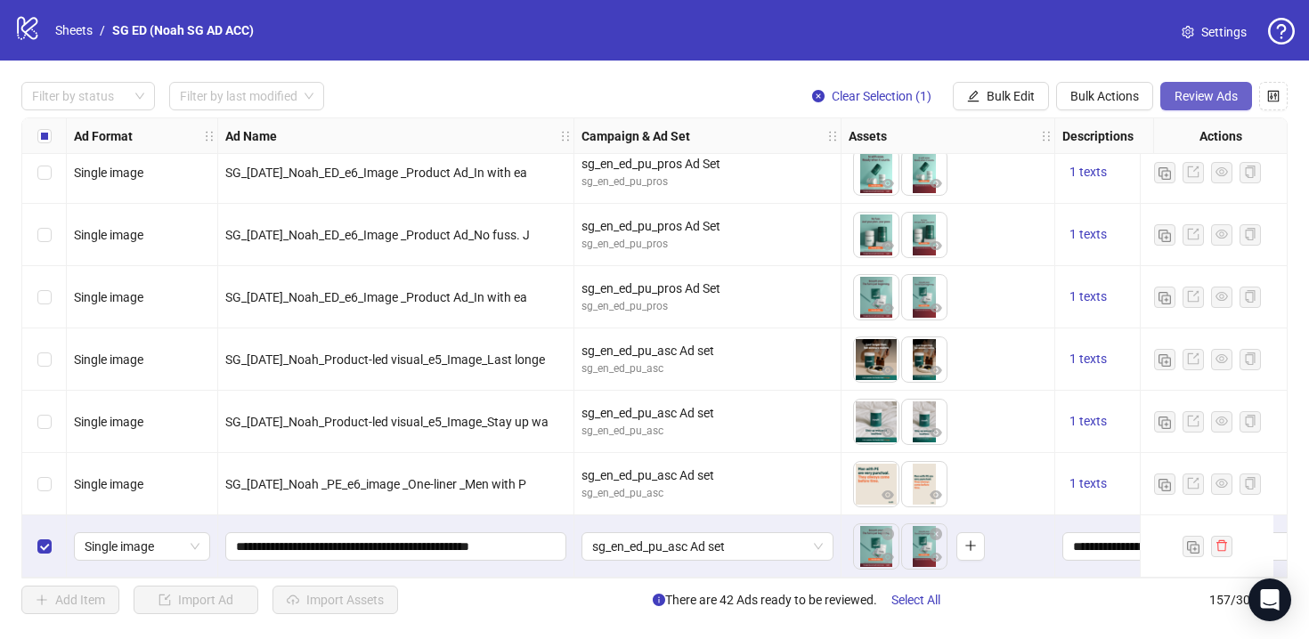
click at [1221, 86] on button "Review Ads" at bounding box center [1206, 96] width 92 height 28
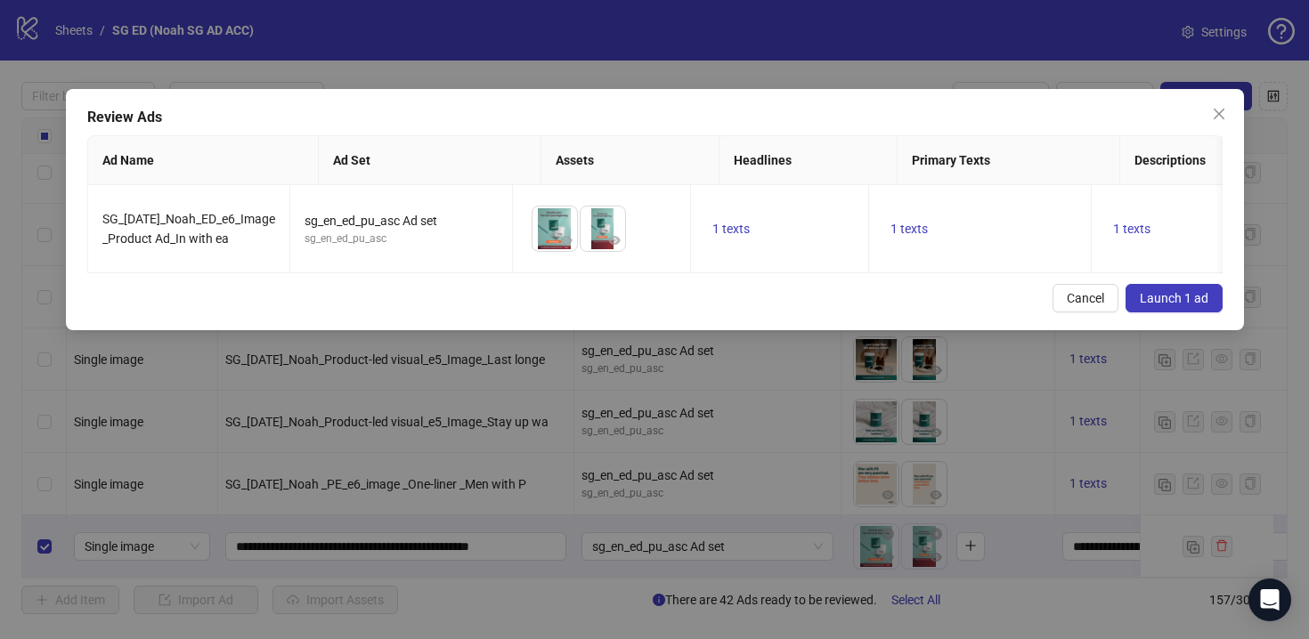
click at [1185, 301] on button "Launch 1 ad" at bounding box center [1173, 298] width 97 height 28
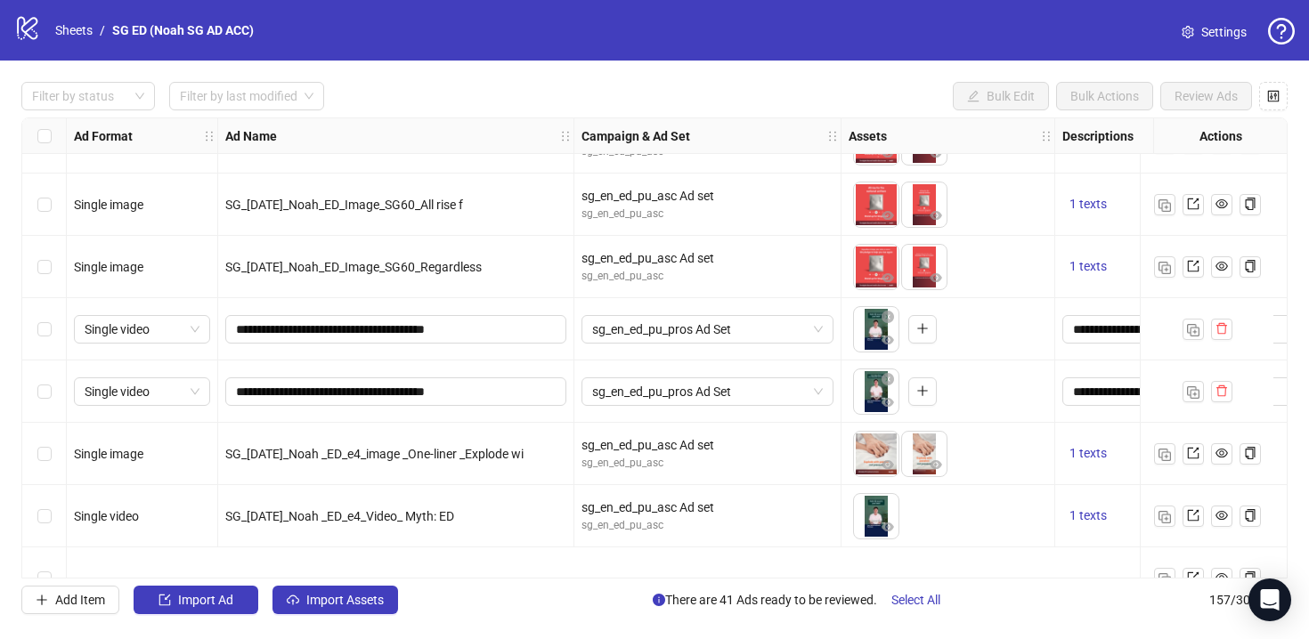
scroll to position [8322, 0]
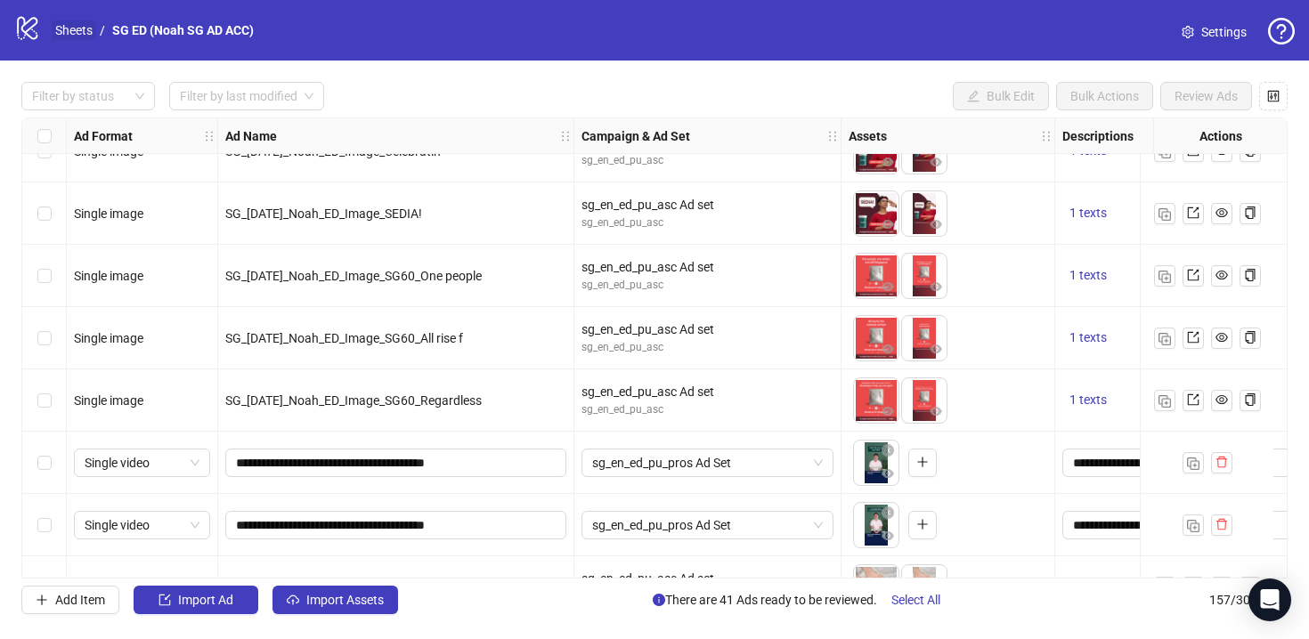
click at [71, 28] on link "Sheets" at bounding box center [74, 30] width 45 height 20
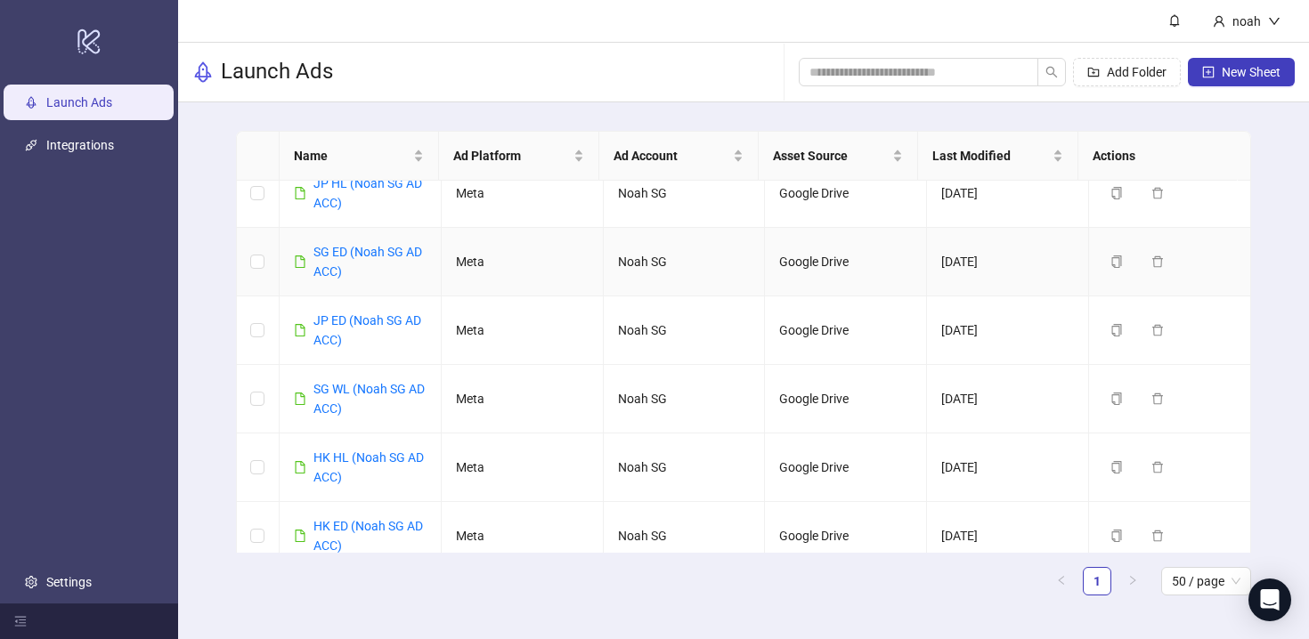
scroll to position [22, 0]
click at [381, 318] on link "JP ED (Noah SG AD ACC)" at bounding box center [367, 329] width 108 height 34
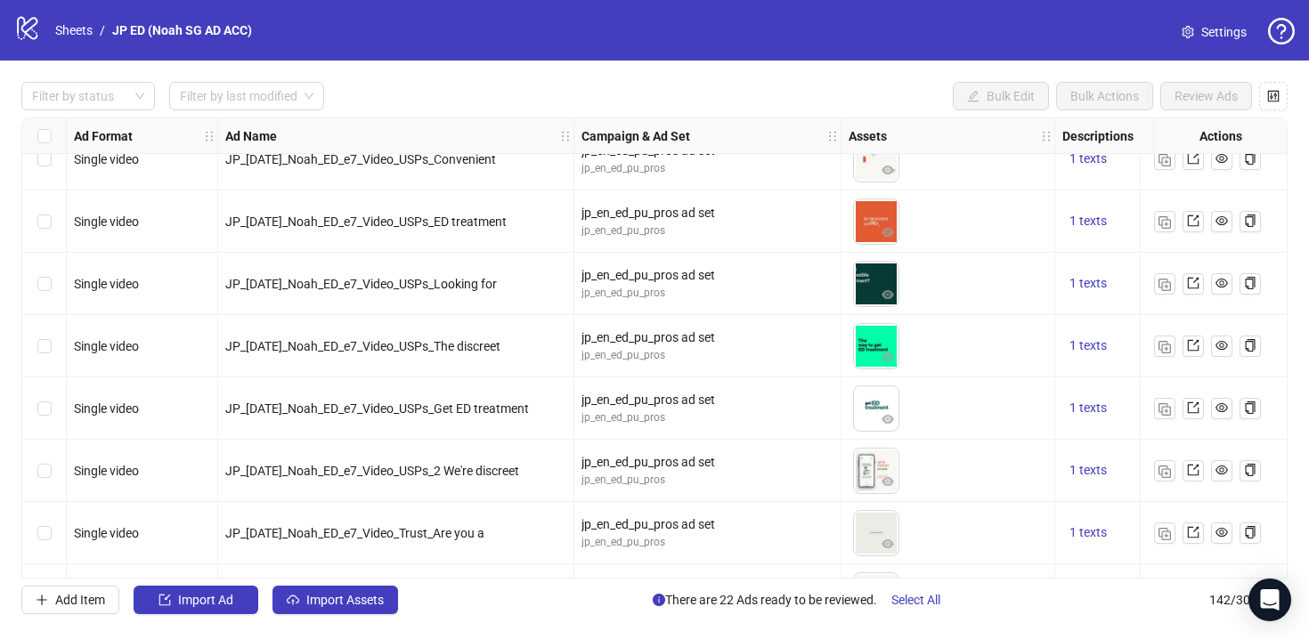
scroll to position [8126, 0]
click at [891, 355] on icon "eye" at bounding box center [887, 357] width 12 height 9
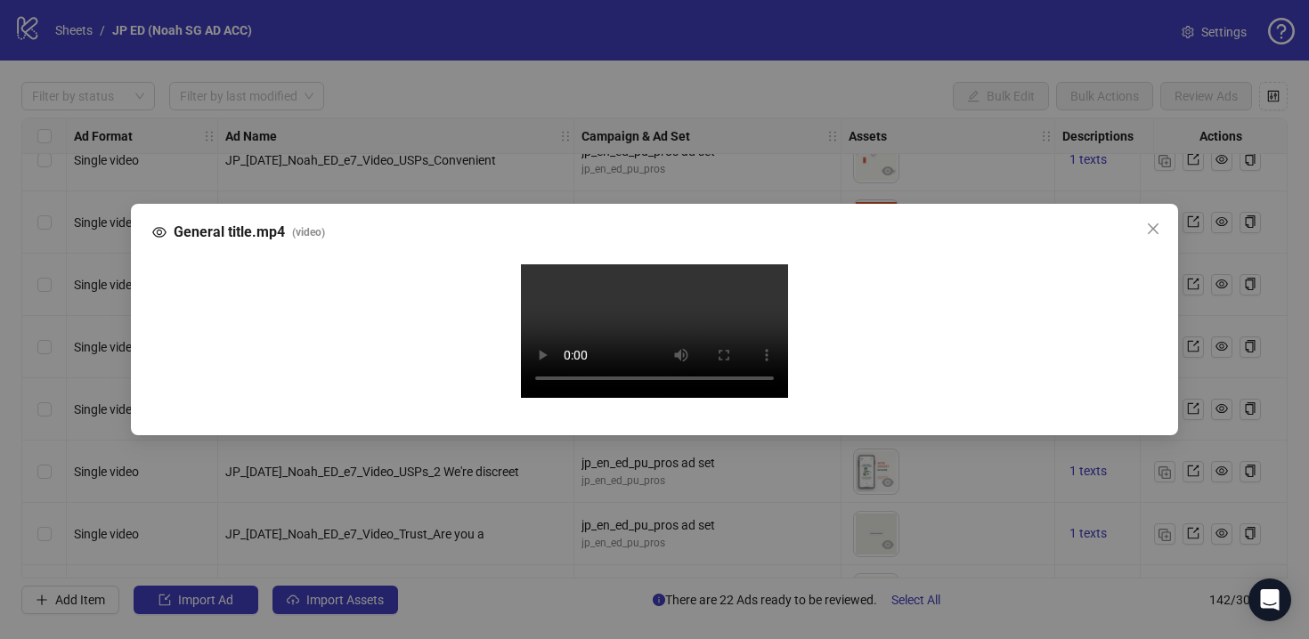
click at [1231, 186] on div "General title.mp4 ( video ) Your browser does not support the video tag." at bounding box center [654, 319] width 1309 height 639
